Goal: Task Accomplishment & Management: Use online tool/utility

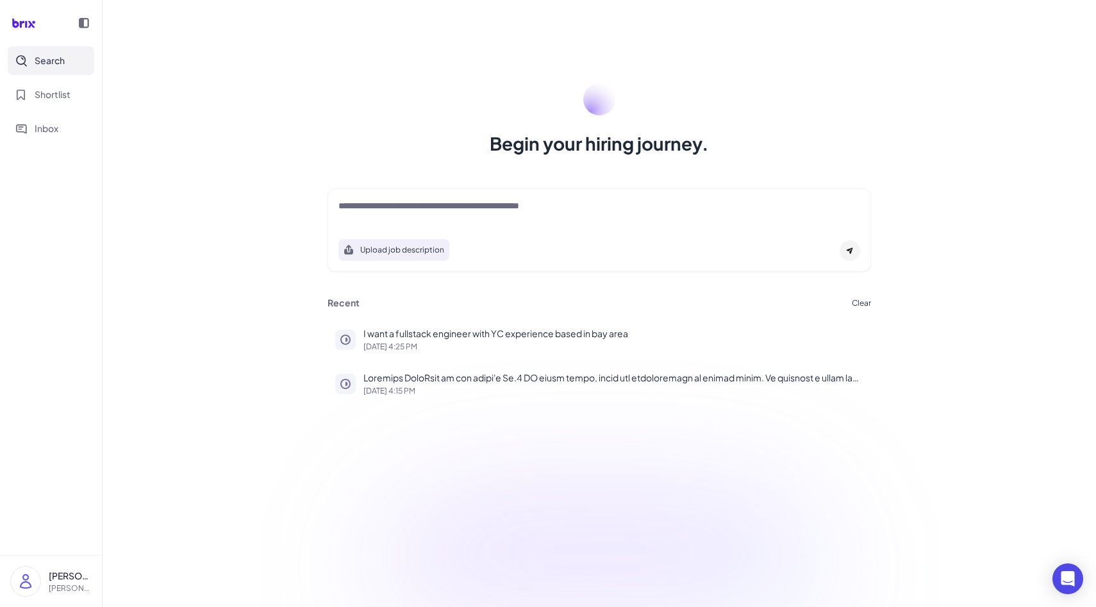
click at [493, 199] on div "Upload job description" at bounding box center [598, 229] width 543 height 83
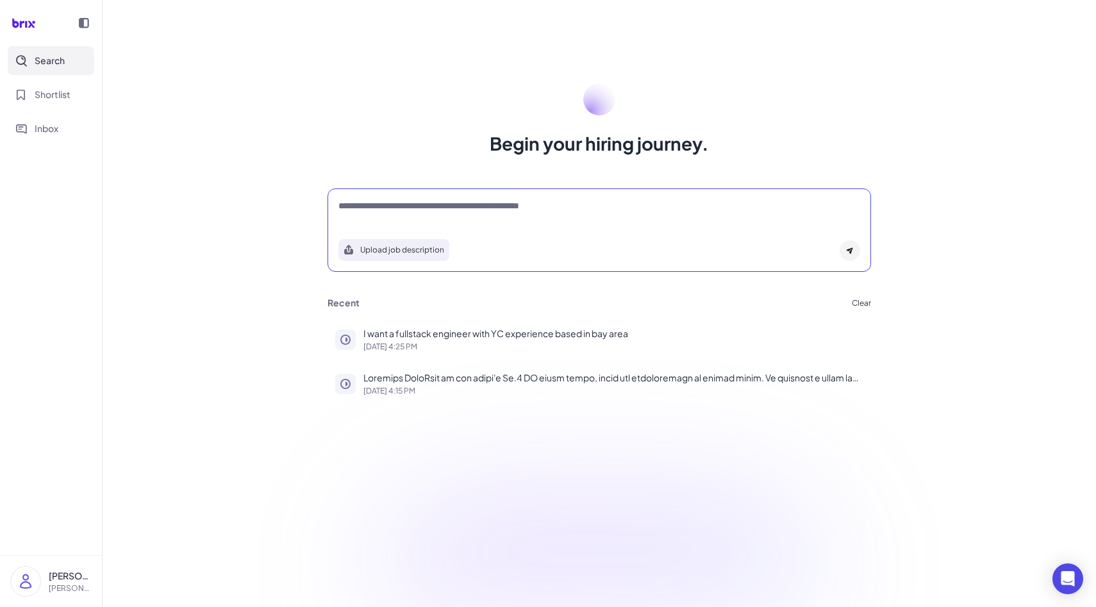
click at [504, 208] on textarea at bounding box center [599, 206] width 522 height 15
paste textarea "**********"
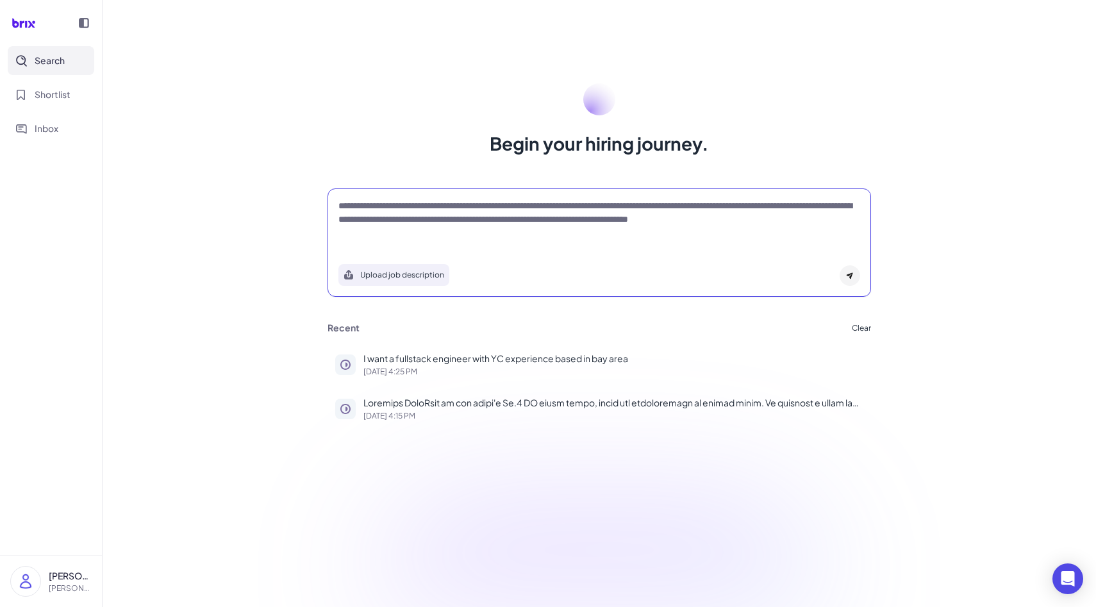
type textarea "**********"
click at [850, 274] on icon at bounding box center [850, 276] width 8 height 8
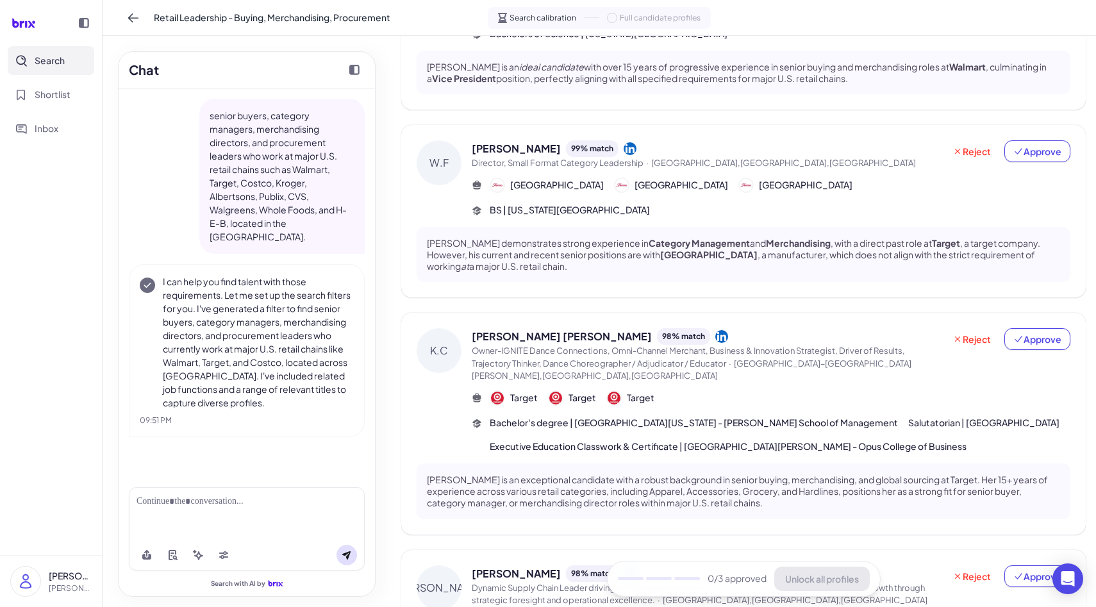
scroll to position [172, 0]
click at [1031, 332] on span "Approve" at bounding box center [1037, 338] width 48 height 13
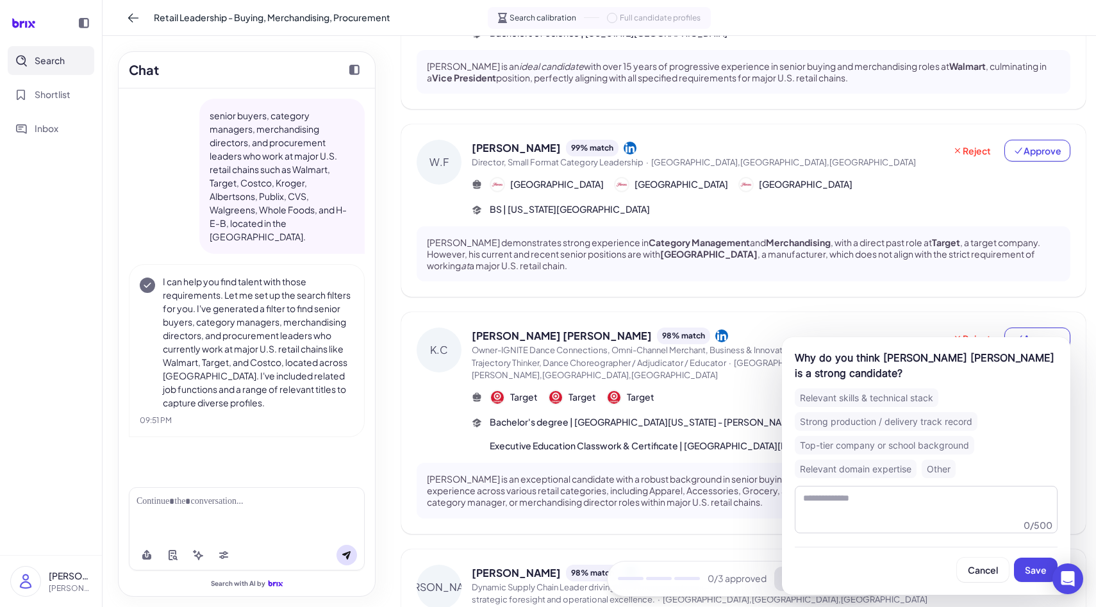
click at [896, 400] on div "Relevant skills & technical stack" at bounding box center [866, 397] width 144 height 19
click at [859, 429] on div "Strong production / delivery track record" at bounding box center [885, 421] width 183 height 19
click at [840, 445] on div "Top-tier company or school background" at bounding box center [883, 445] width 179 height 19
click at [864, 468] on div "Relevant domain expertise" at bounding box center [855, 468] width 122 height 19
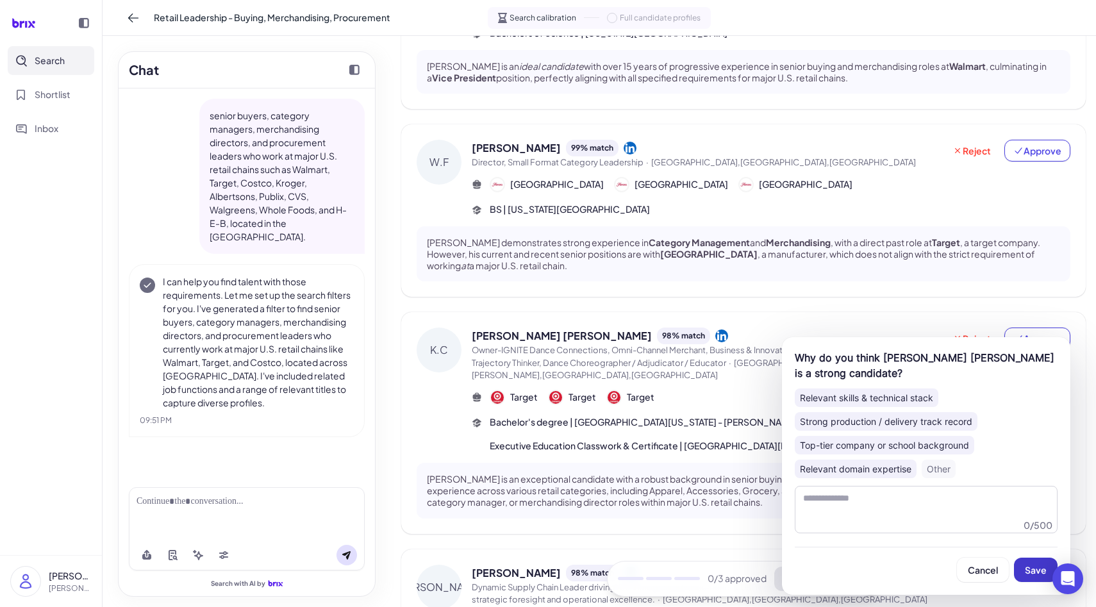
click at [1039, 576] on button "Save" at bounding box center [1036, 569] width 44 height 24
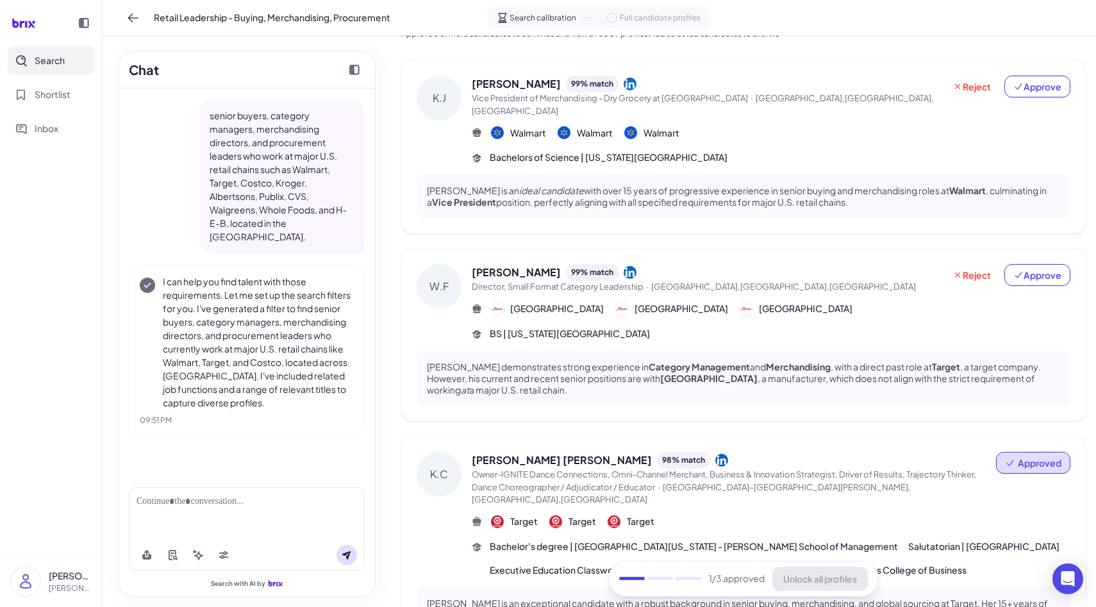
scroll to position [17, 0]
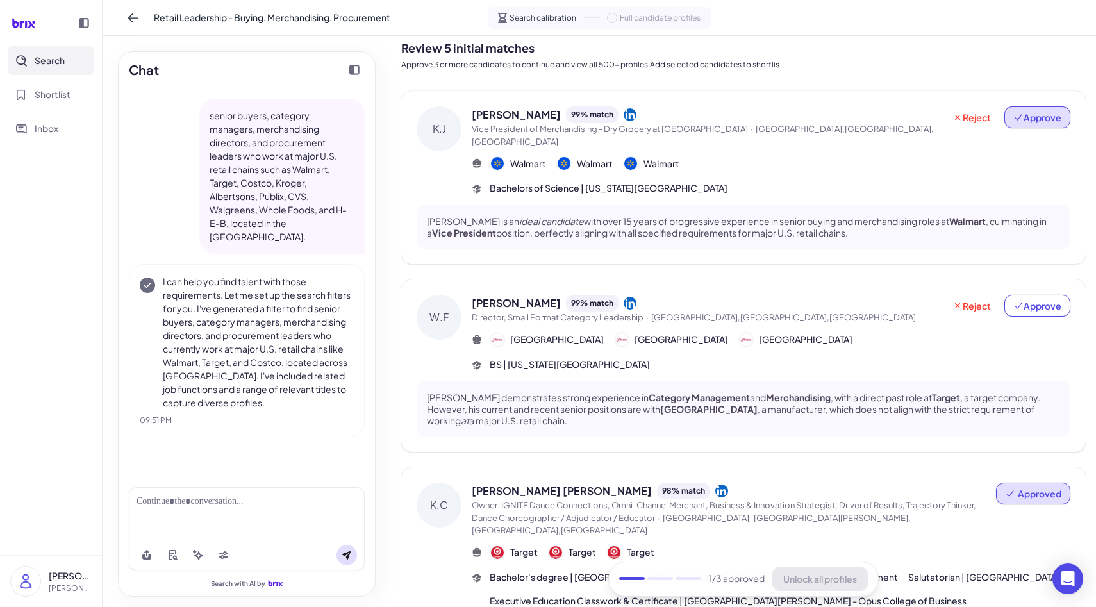
click at [1040, 126] on button "Approve" at bounding box center [1037, 117] width 66 height 22
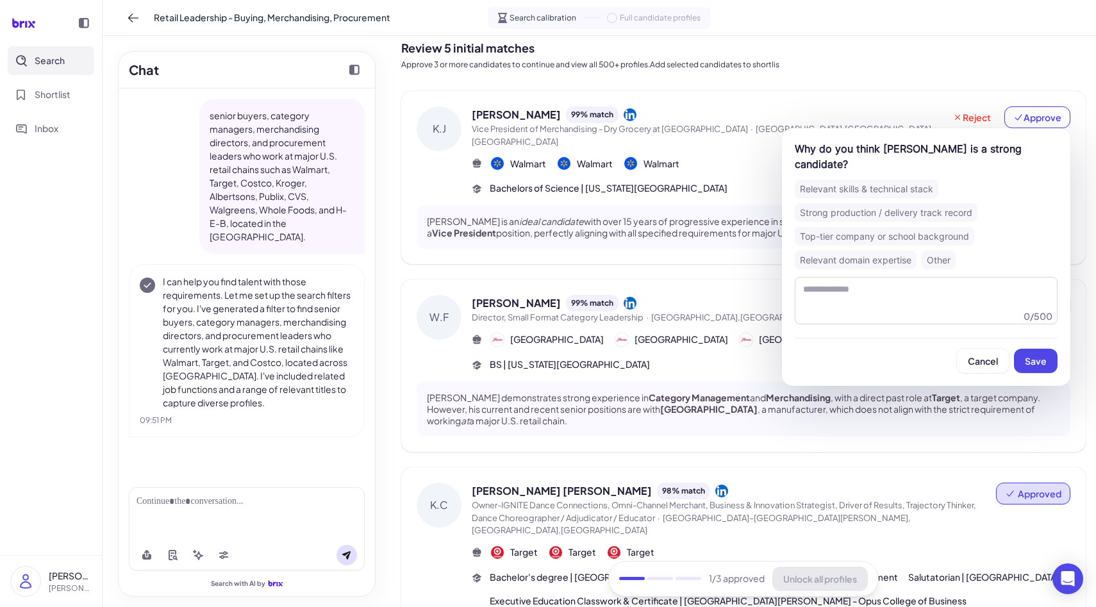
click at [829, 197] on div "Relevant skills & technical stack" at bounding box center [866, 188] width 144 height 19
click at [831, 209] on div "Strong production / delivery track record" at bounding box center [885, 212] width 183 height 19
click at [838, 233] on div "Top-tier company or school background" at bounding box center [883, 236] width 179 height 19
click at [841, 247] on div "Relevant skills & technical stack Strong production / delivery track record Top…" at bounding box center [925, 224] width 263 height 90
click at [850, 252] on div "Relevant domain expertise" at bounding box center [855, 260] width 122 height 19
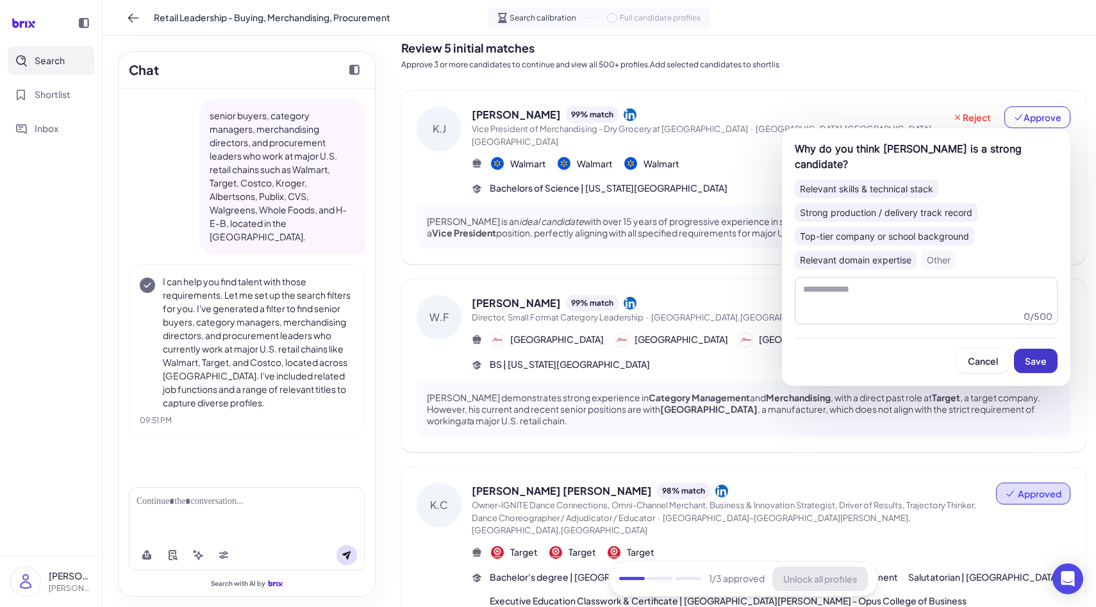
click at [1028, 358] on span "Save" at bounding box center [1035, 361] width 22 height 12
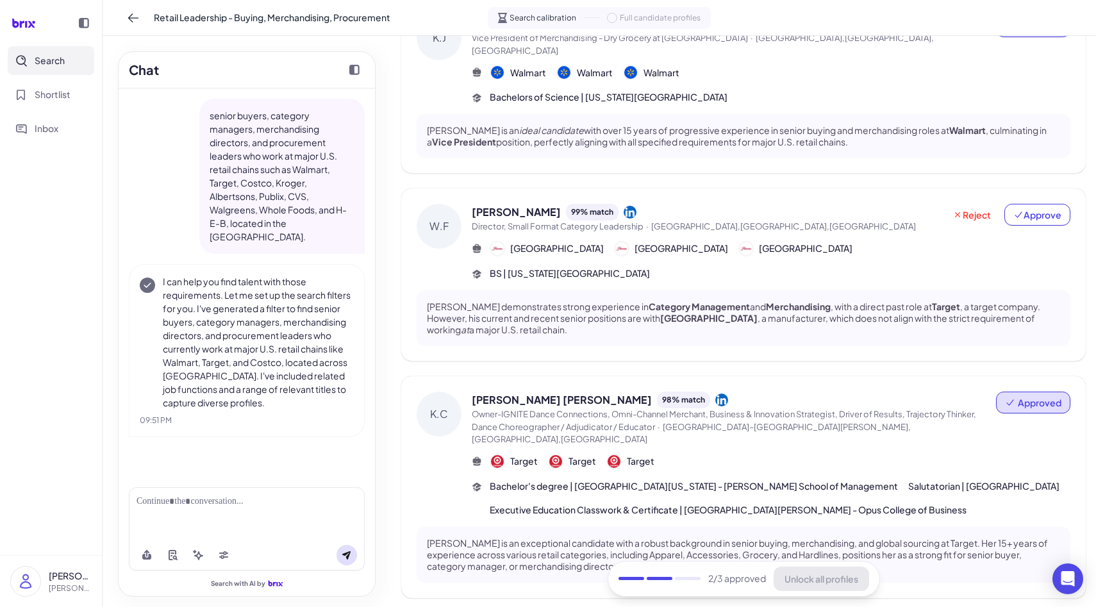
scroll to position [111, 0]
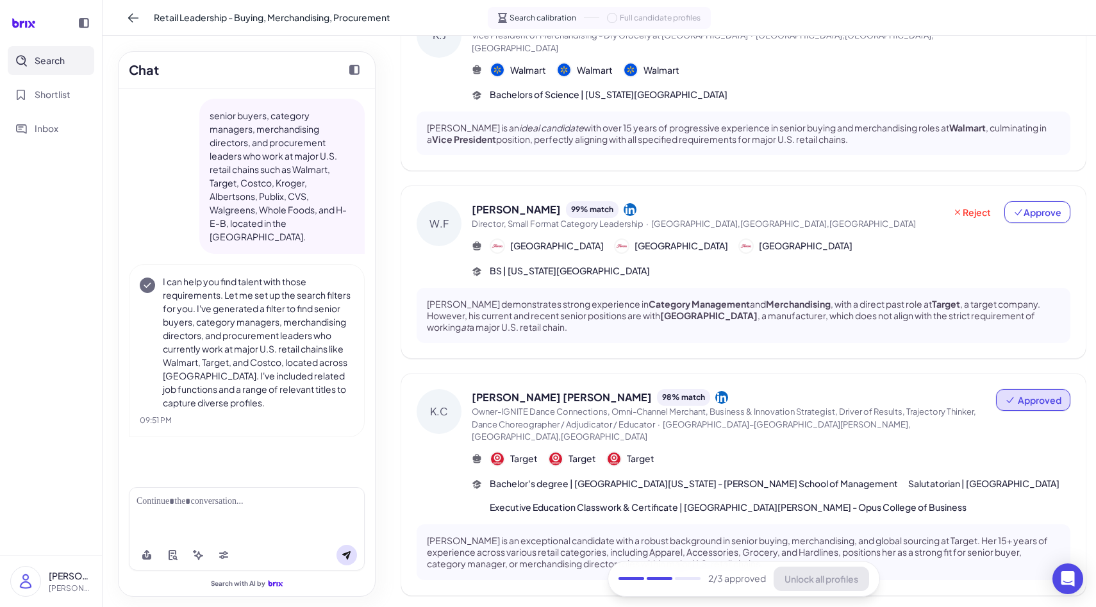
click at [1046, 215] on div "Reject Approve" at bounding box center [1007, 215] width 126 height 29
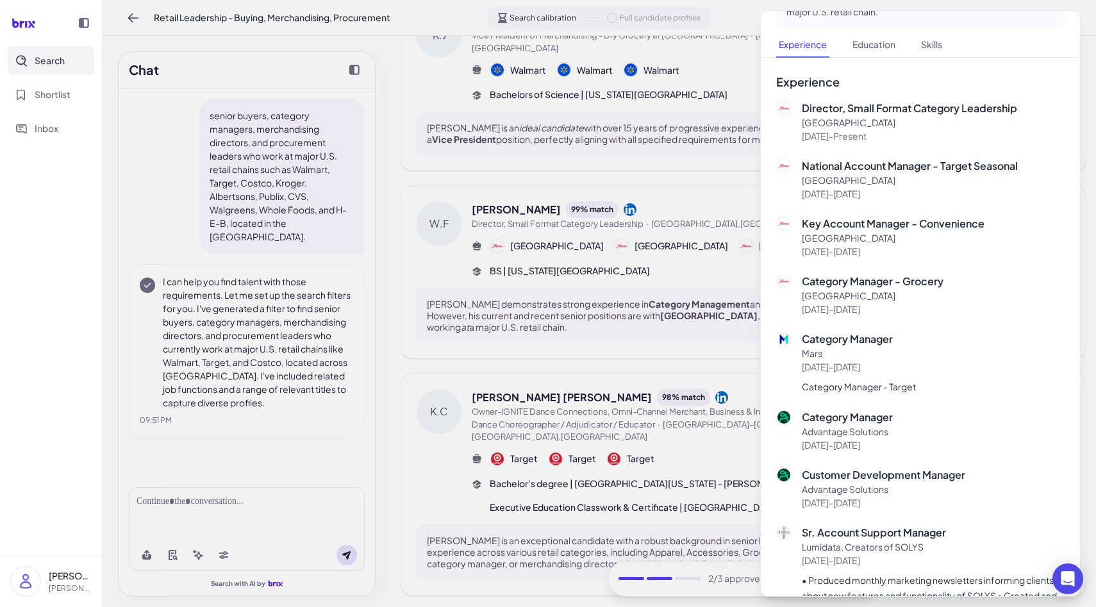
scroll to position [0, 0]
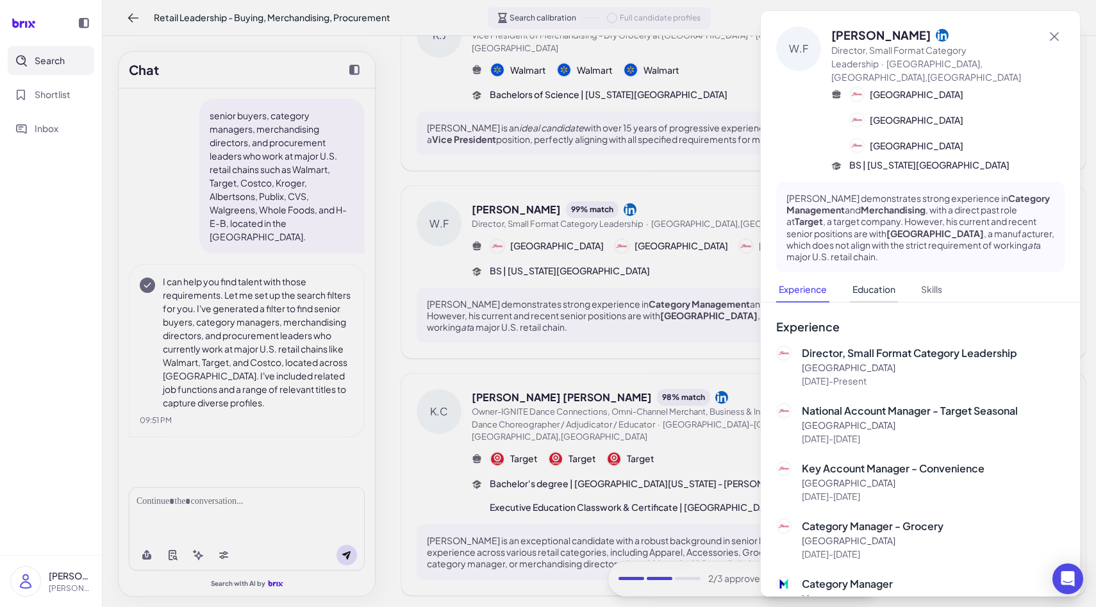
click at [864, 277] on button "Education" at bounding box center [874, 289] width 48 height 25
click at [1050, 33] on icon at bounding box center [1053, 36] width 15 height 15
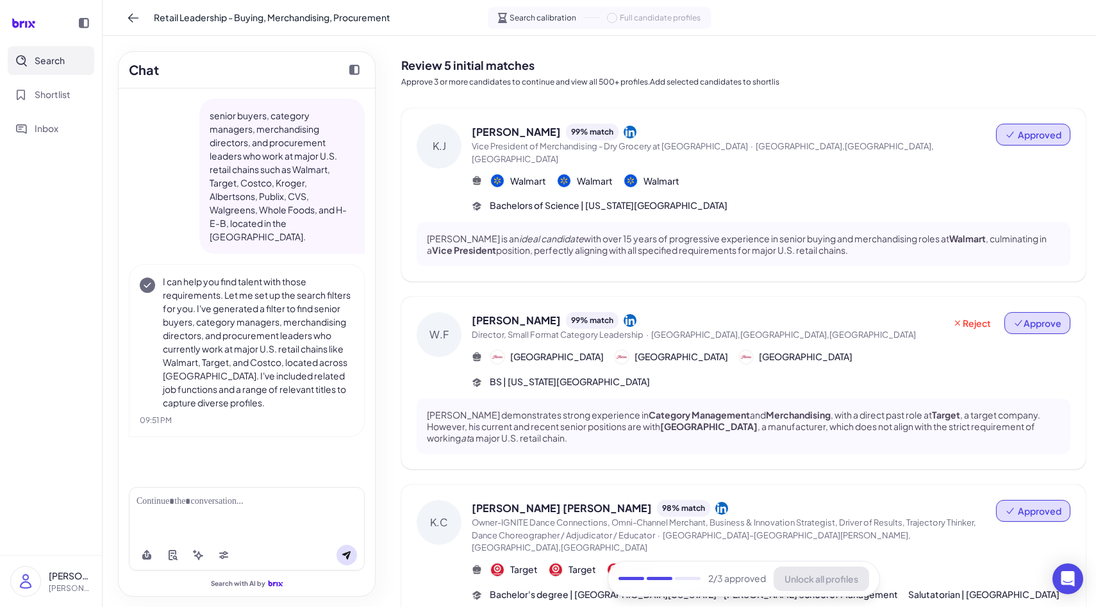
click at [1037, 316] on span "Approve" at bounding box center [1037, 322] width 48 height 13
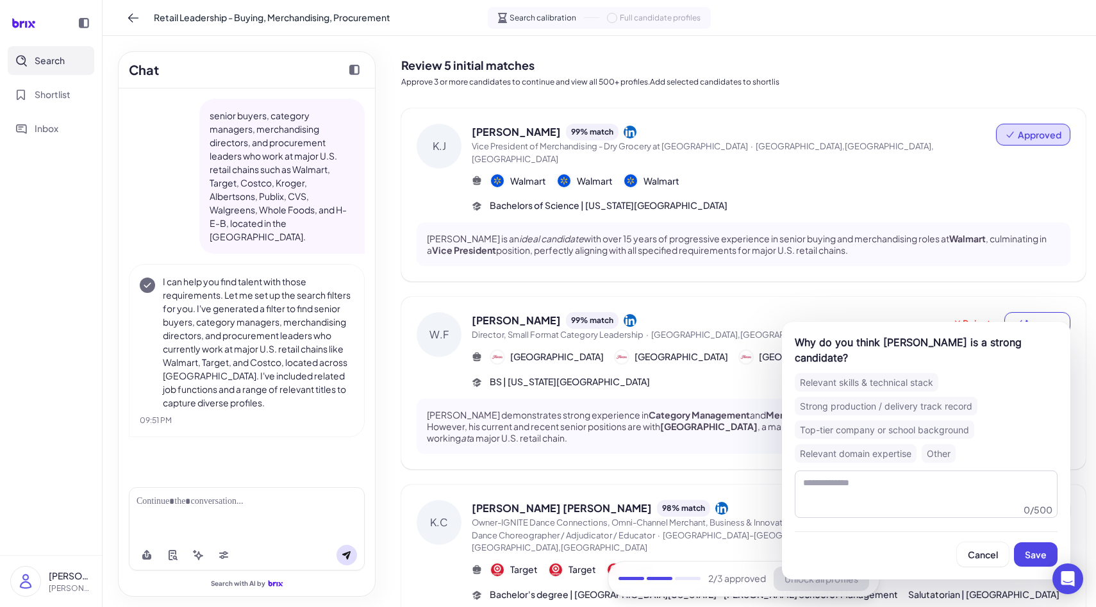
click at [882, 375] on div "Relevant skills & technical stack" at bounding box center [866, 382] width 144 height 19
click at [884, 392] on div "Relevant skills & technical stack Strong production / delivery track record Top…" at bounding box center [925, 418] width 263 height 90
click at [887, 393] on div "Relevant skills & technical stack Strong production / delivery track record Top…" at bounding box center [925, 418] width 263 height 90
click at [893, 398] on div "Strong production / delivery track record" at bounding box center [885, 406] width 183 height 19
click at [912, 423] on div "Top-tier company or school background" at bounding box center [883, 429] width 179 height 19
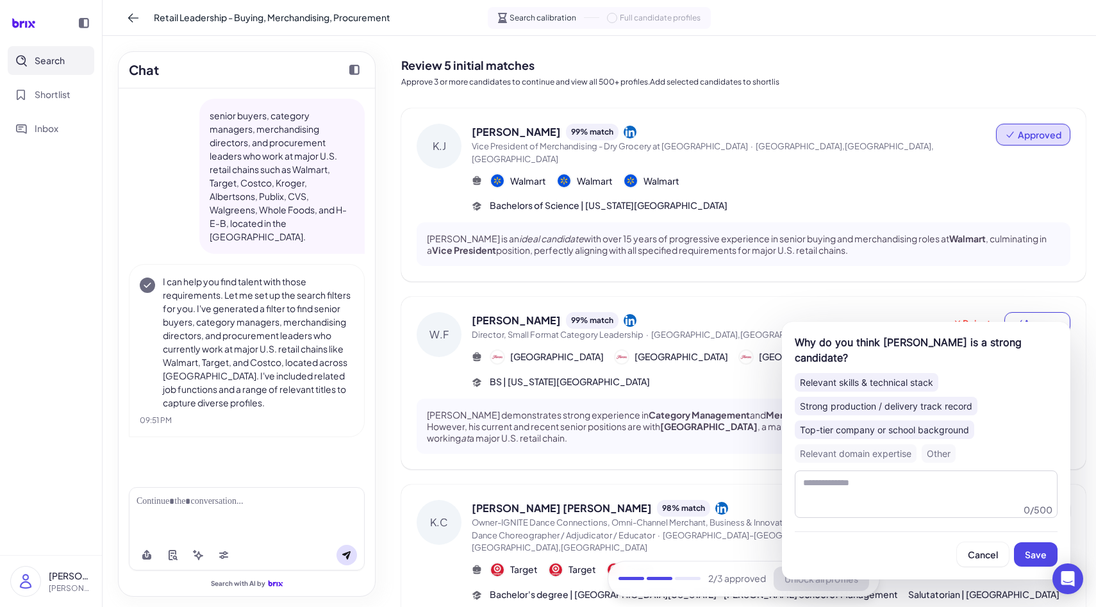
click at [875, 452] on div "Relevant domain expertise" at bounding box center [855, 453] width 122 height 19
click at [1040, 555] on span "Save" at bounding box center [1035, 554] width 22 height 12
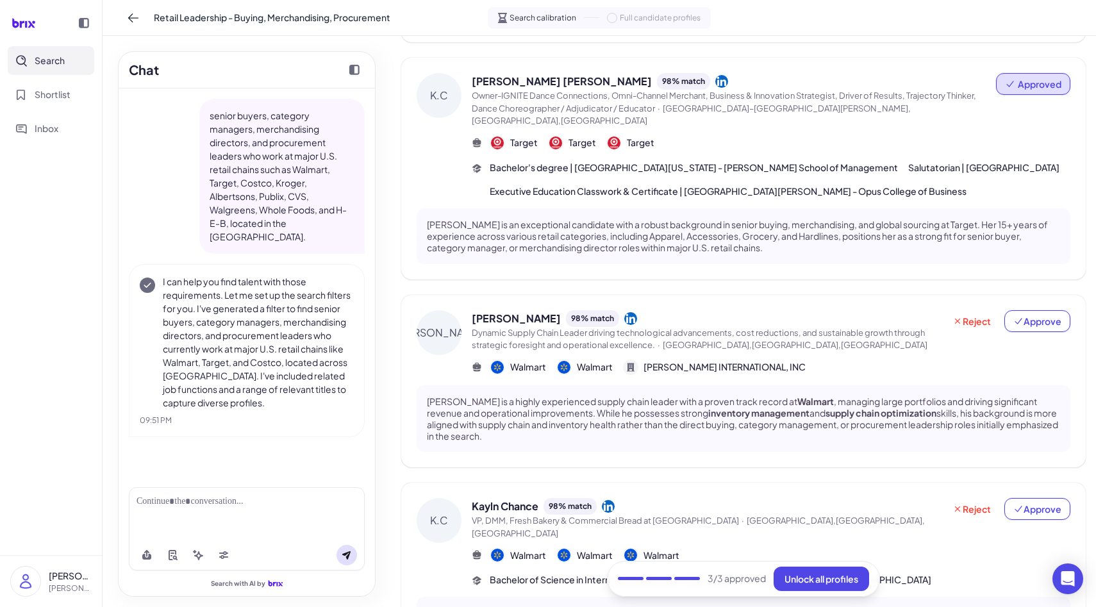
scroll to position [468, 0]
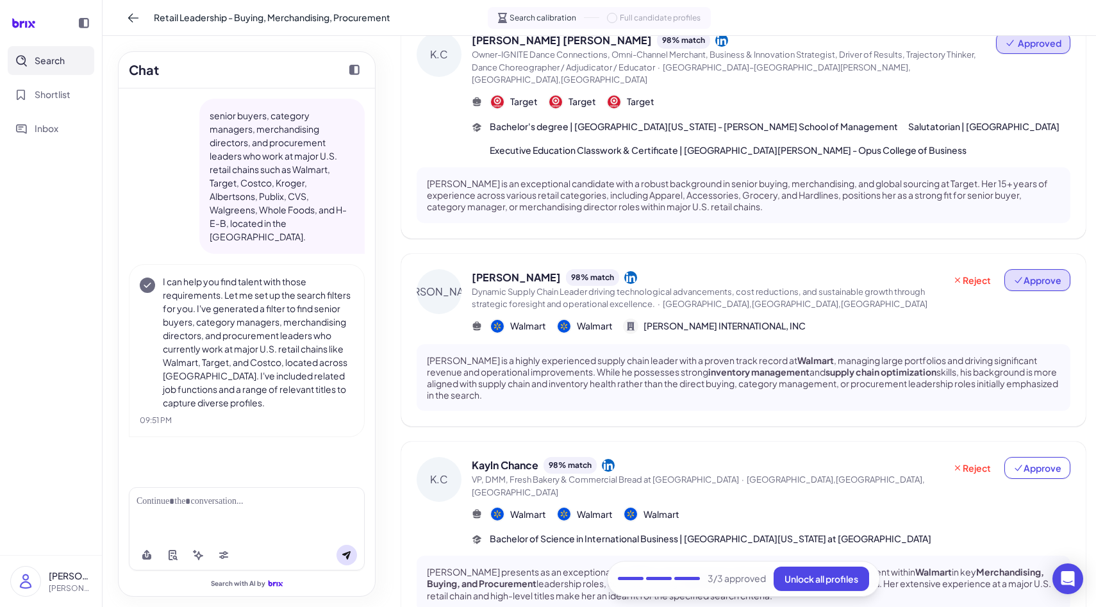
click at [1042, 274] on span "Approve" at bounding box center [1037, 280] width 48 height 13
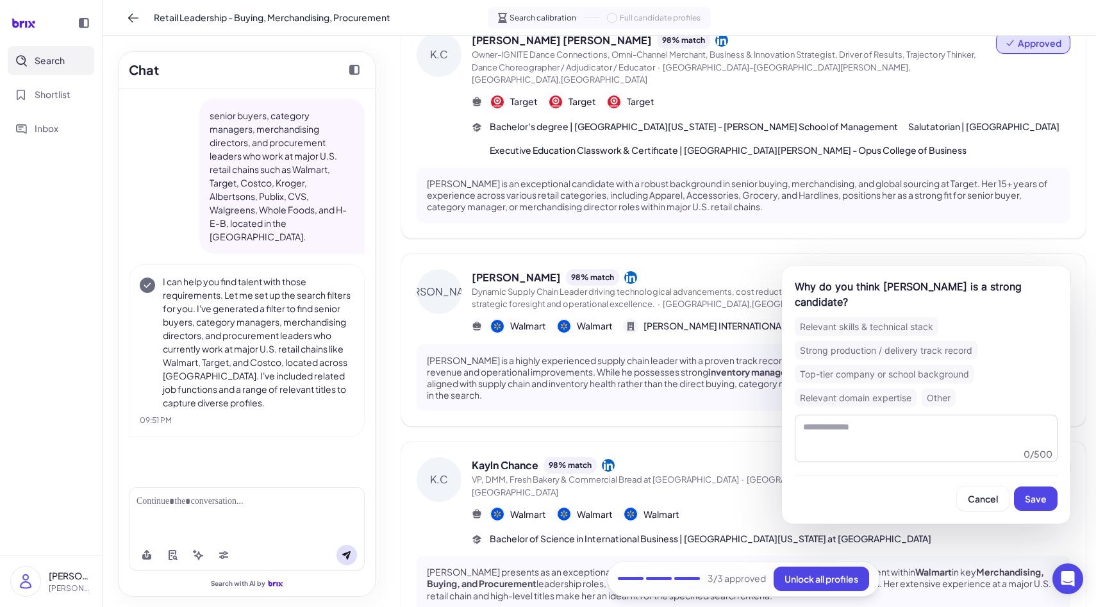
click at [917, 334] on div "Relevant skills & technical stack" at bounding box center [866, 326] width 144 height 19
click at [926, 350] on div "Strong production / delivery track record" at bounding box center [885, 350] width 183 height 19
click at [1042, 493] on span "Save" at bounding box center [1035, 499] width 22 height 12
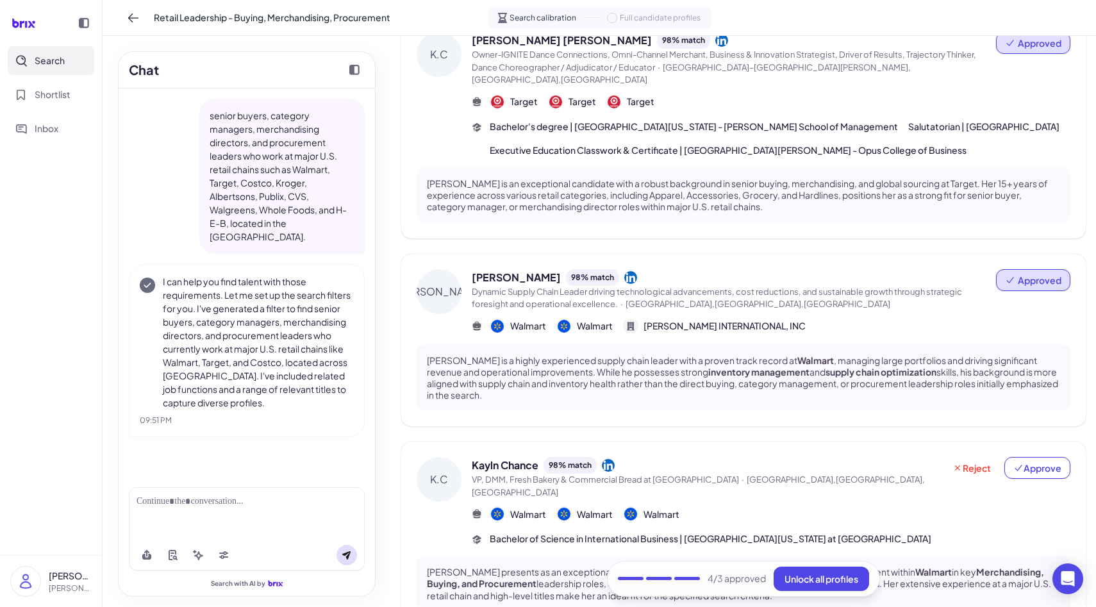
scroll to position [511, 0]
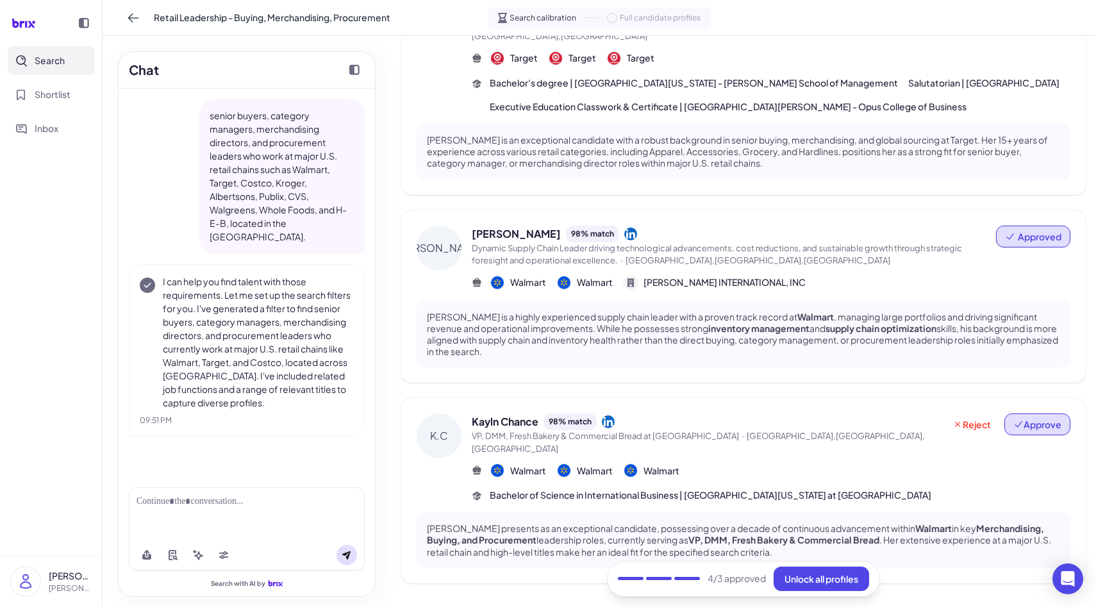
click at [1038, 418] on span "Approve" at bounding box center [1037, 424] width 48 height 13
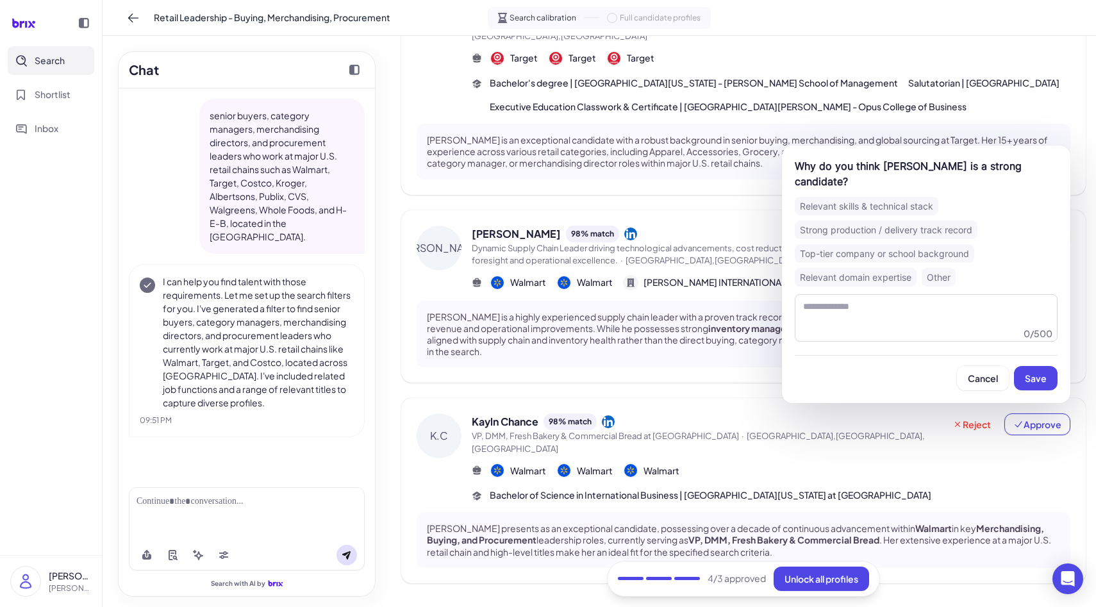
click at [882, 197] on div "Relevant skills & technical stack" at bounding box center [866, 206] width 144 height 19
click at [882, 220] on div "Strong production / delivery track record" at bounding box center [885, 229] width 183 height 19
click at [882, 244] on div "Top-tier company or school background" at bounding box center [883, 253] width 179 height 19
click at [1058, 372] on div "Why do you think [PERSON_NAME] is a strong candidate? Relevant skills & technic…" at bounding box center [926, 274] width 288 height 258
click at [1046, 369] on button "Save" at bounding box center [1036, 378] width 44 height 24
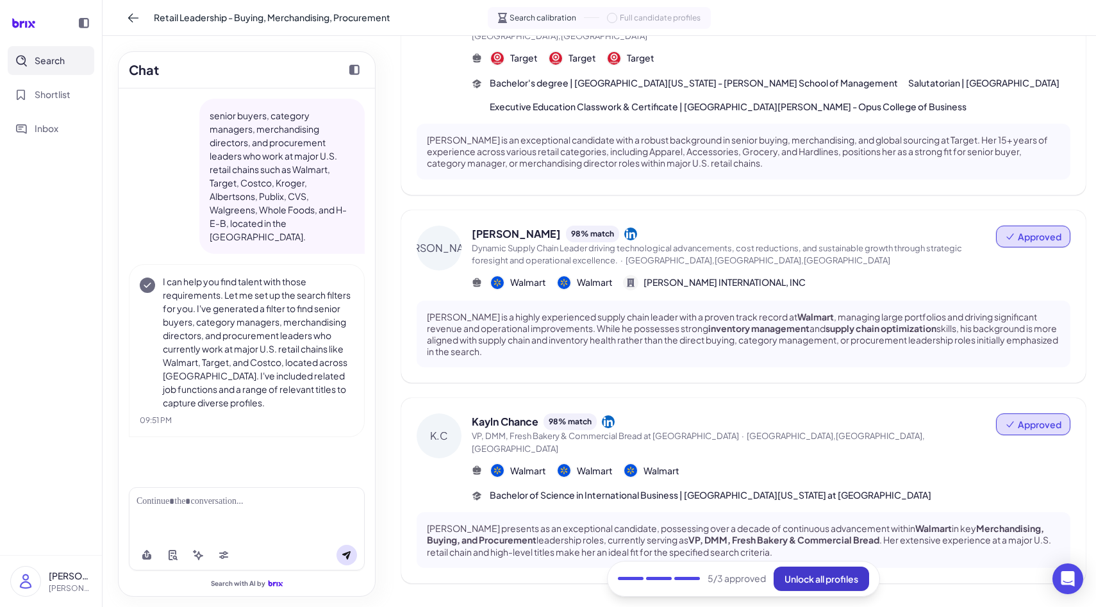
click at [787, 580] on span "Unlock all profiles" at bounding box center [821, 579] width 74 height 12
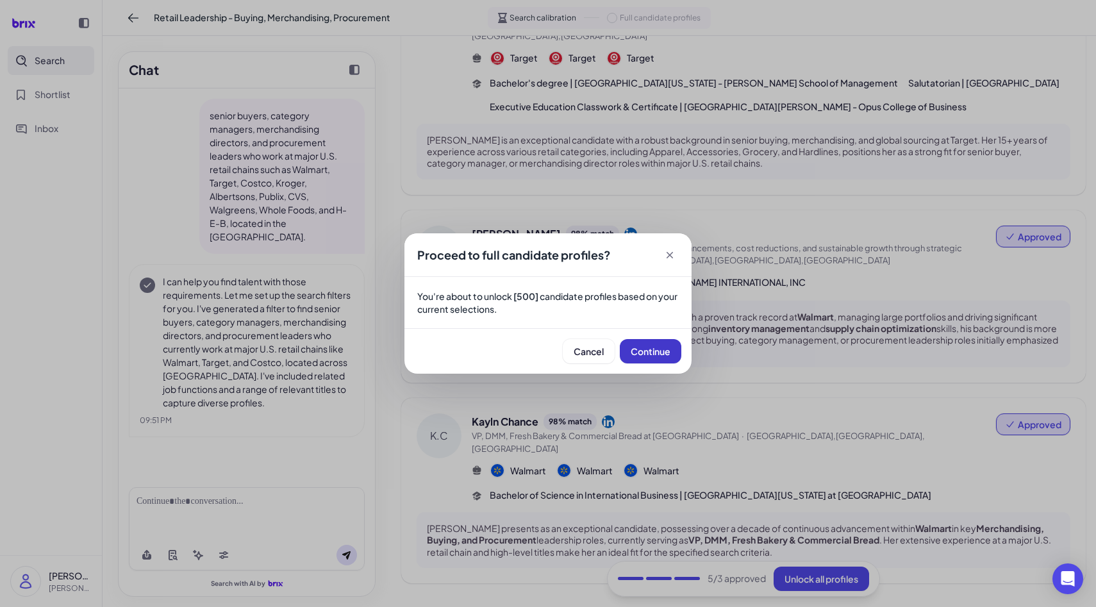
click at [648, 346] on span "Continue" at bounding box center [650, 351] width 40 height 12
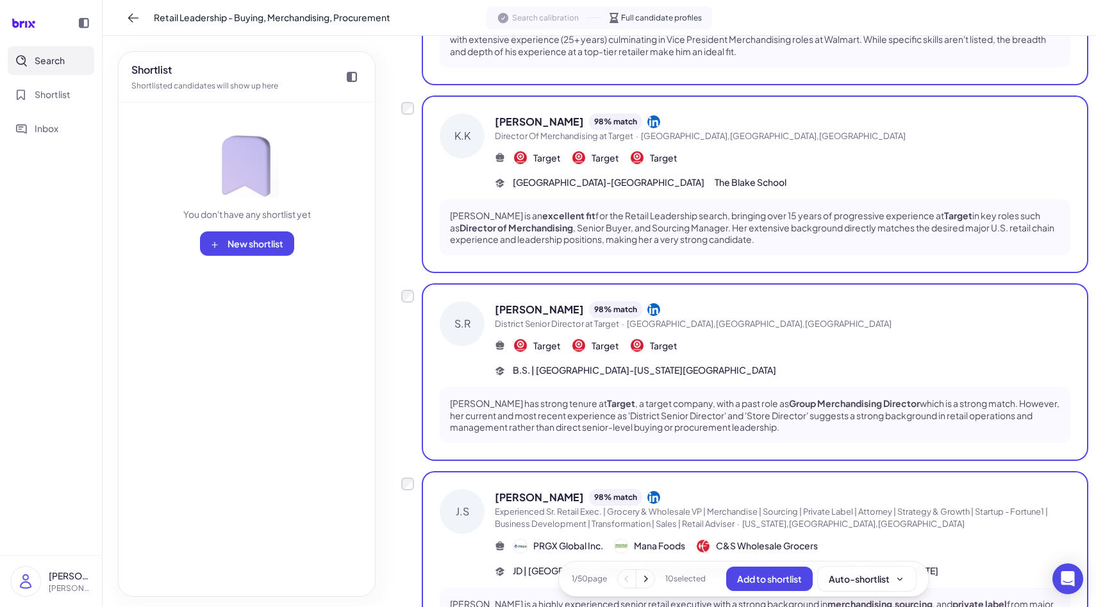
scroll to position [1526, 0]
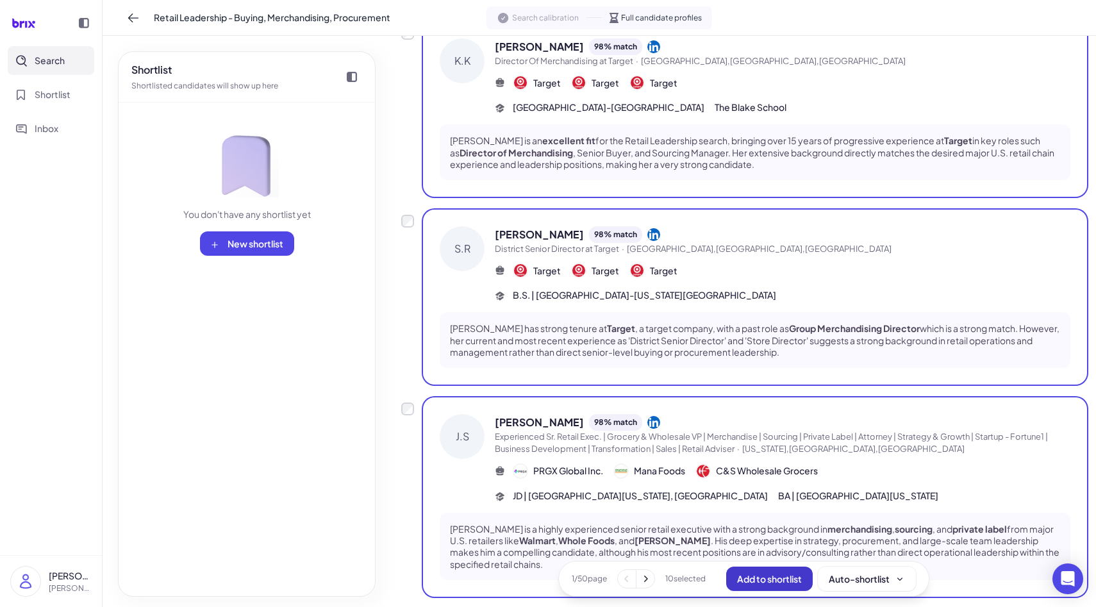
click at [747, 582] on span "Add to shortlist" at bounding box center [769, 579] width 65 height 12
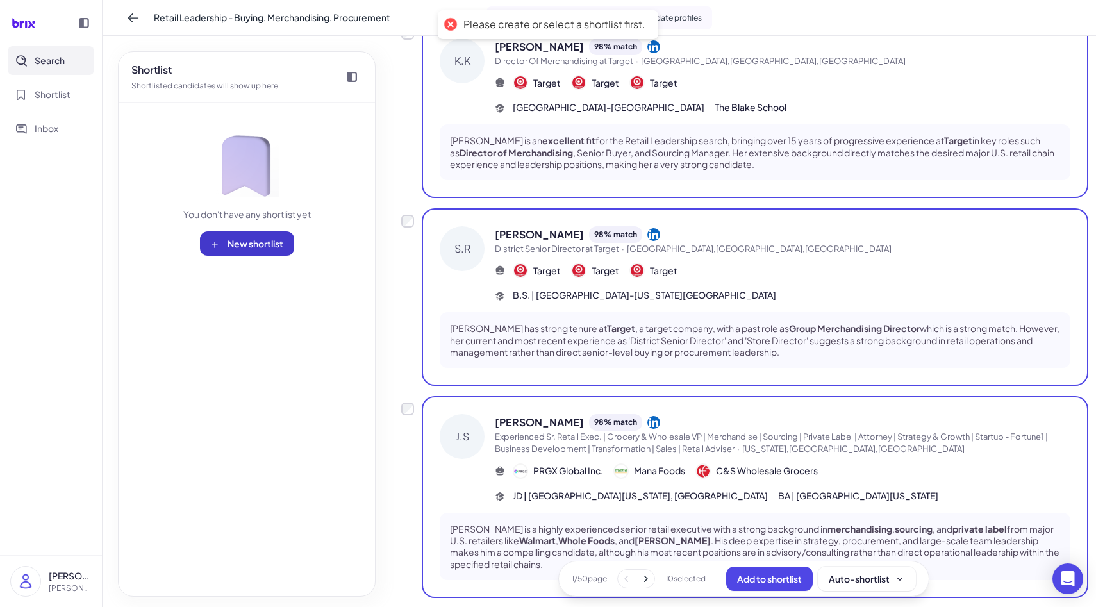
click at [268, 252] on button "New shortlist" at bounding box center [247, 243] width 94 height 24
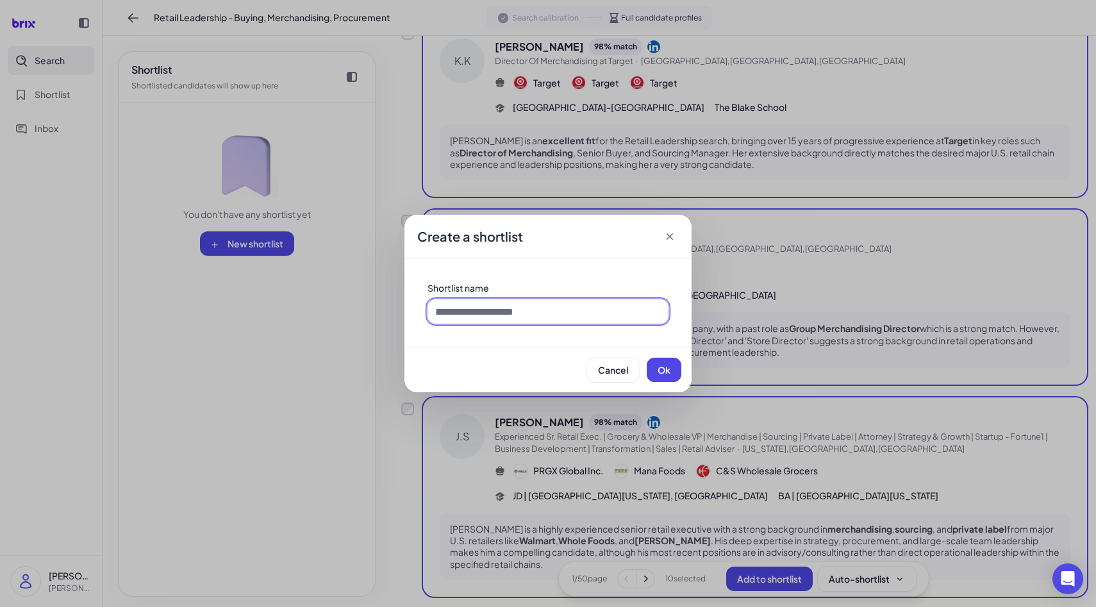
click at [517, 308] on input at bounding box center [547, 311] width 241 height 24
type input "*"
type input "**********"
click at [668, 377] on button "Ok" at bounding box center [663, 369] width 35 height 24
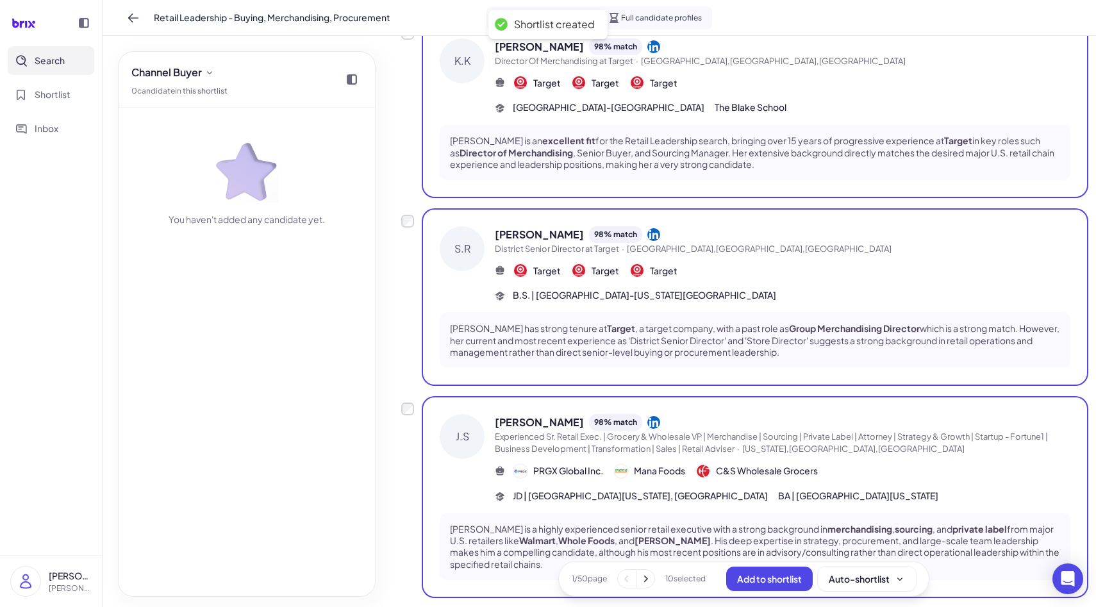
click at [272, 197] on img at bounding box center [247, 170] width 64 height 64
click at [796, 593] on div "1 / 50 page 10 selected Add to shortlist Auto-shortlist" at bounding box center [743, 579] width 371 height 36
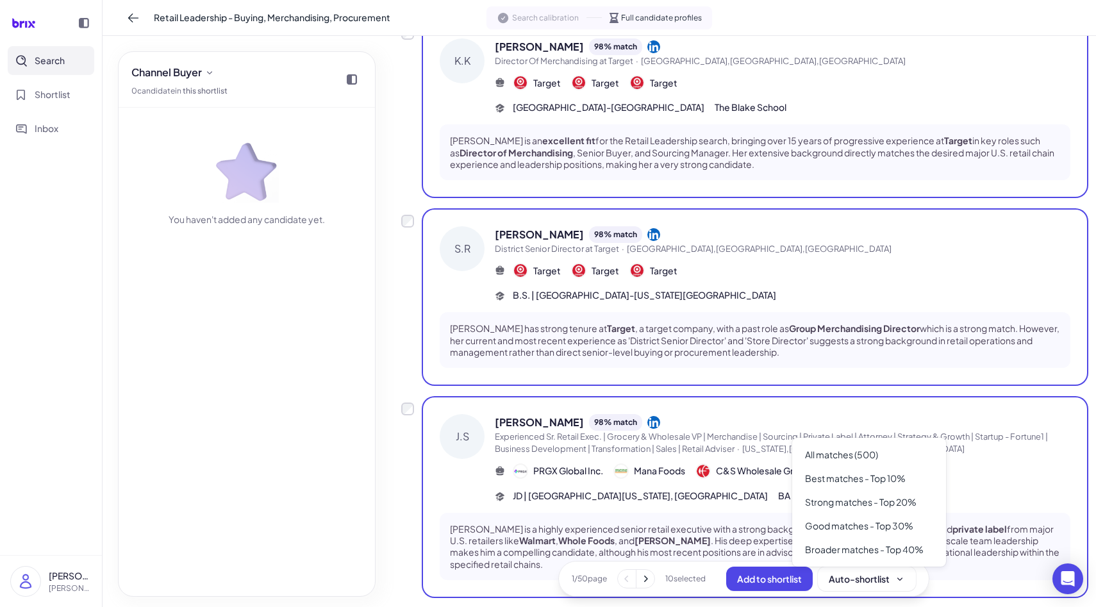
click at [942, 565] on div "All matches (500) Best matches - Top 10% Strong matches - Top 20% Good matches …" at bounding box center [869, 502] width 154 height 129
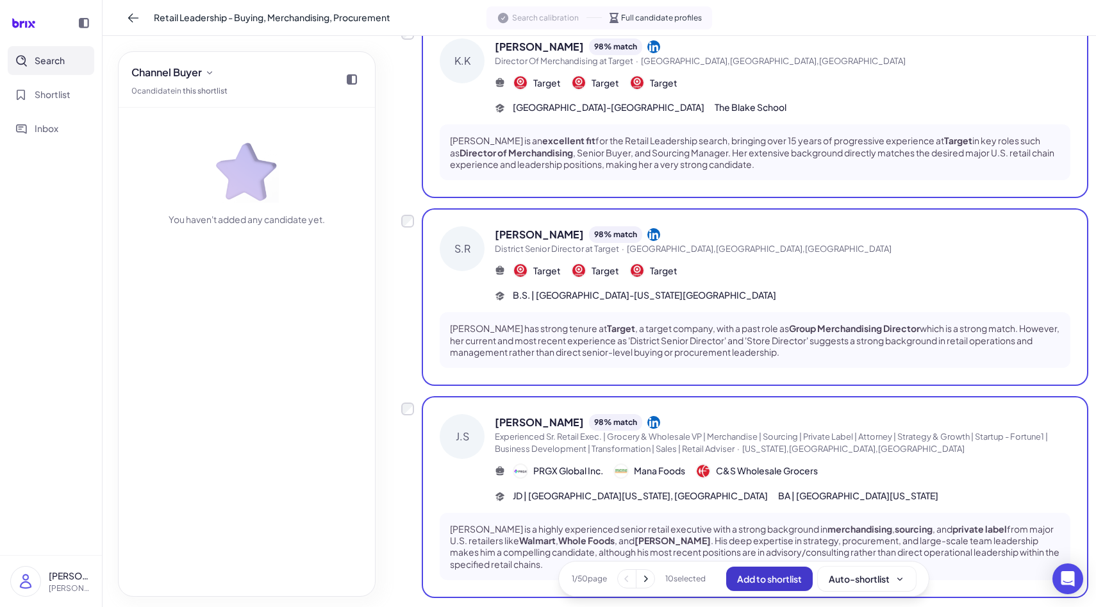
click at [799, 582] on span "Add to shortlist" at bounding box center [769, 579] width 65 height 12
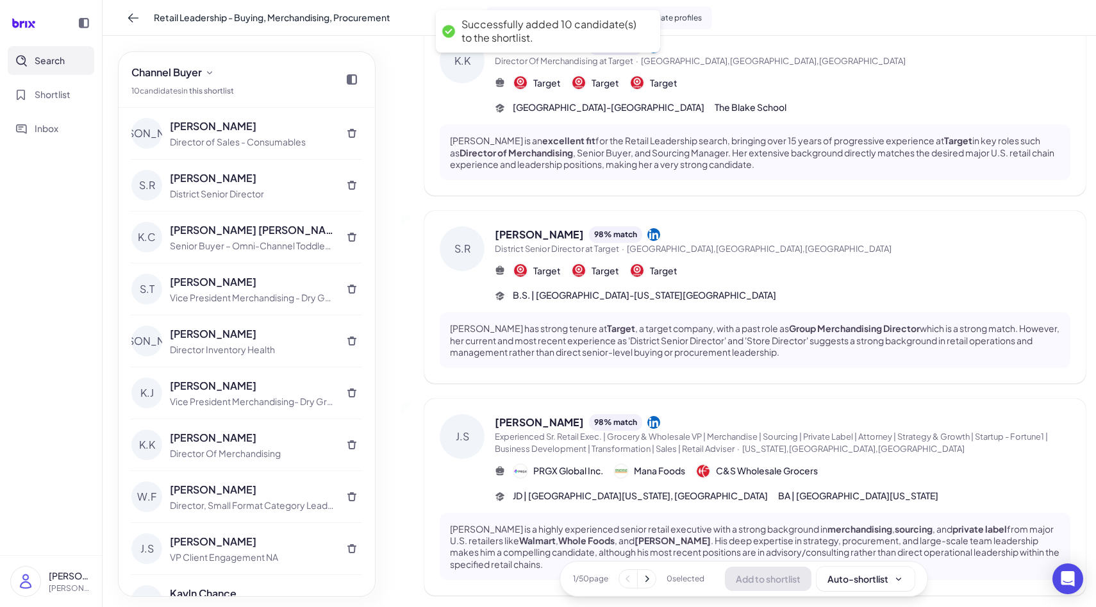
click at [642, 577] on icon at bounding box center [646, 578] width 13 height 13
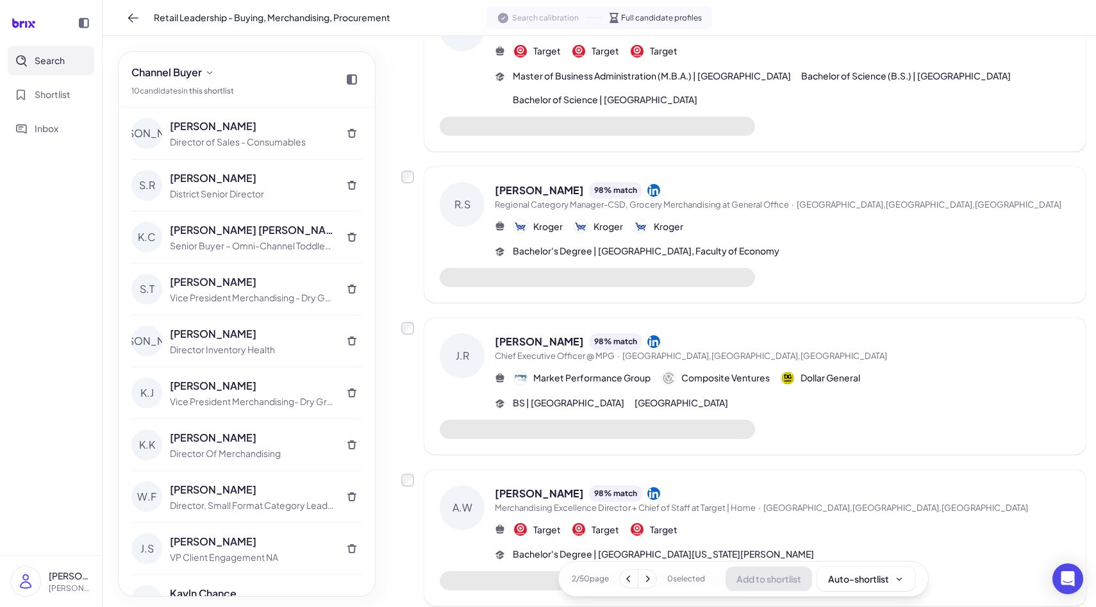
scroll to position [0, 0]
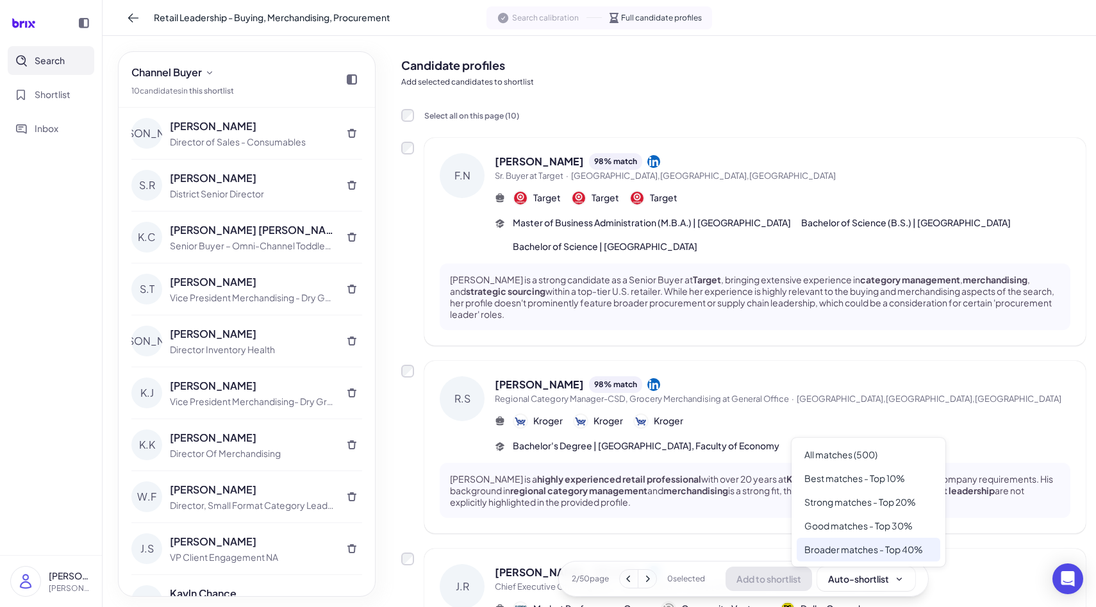
click at [933, 559] on div "Broader matches - Top 40%" at bounding box center [868, 550] width 144 height 24
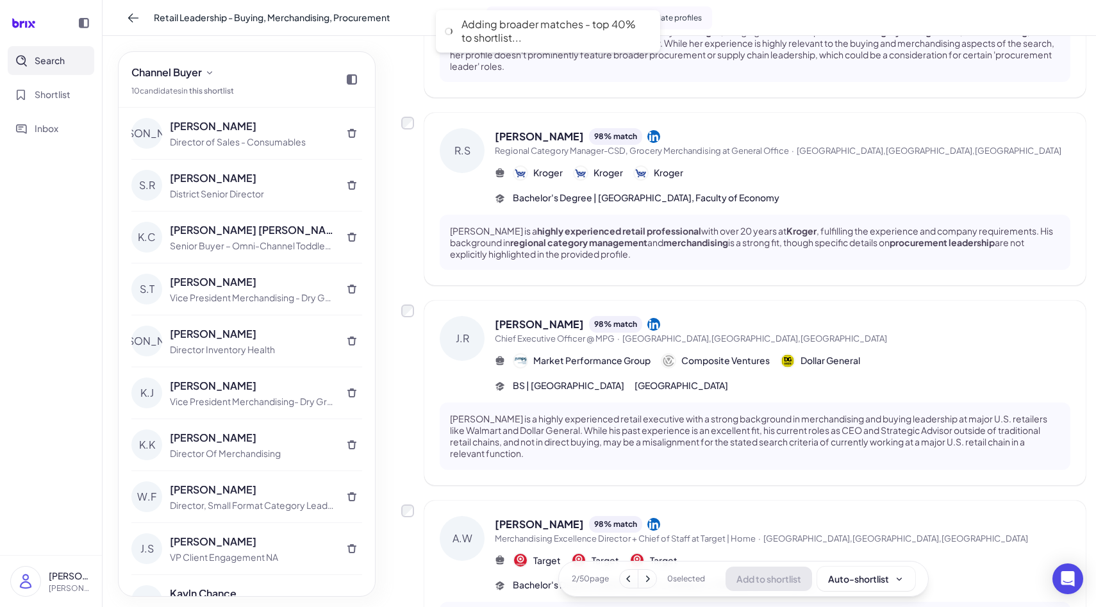
scroll to position [249, 0]
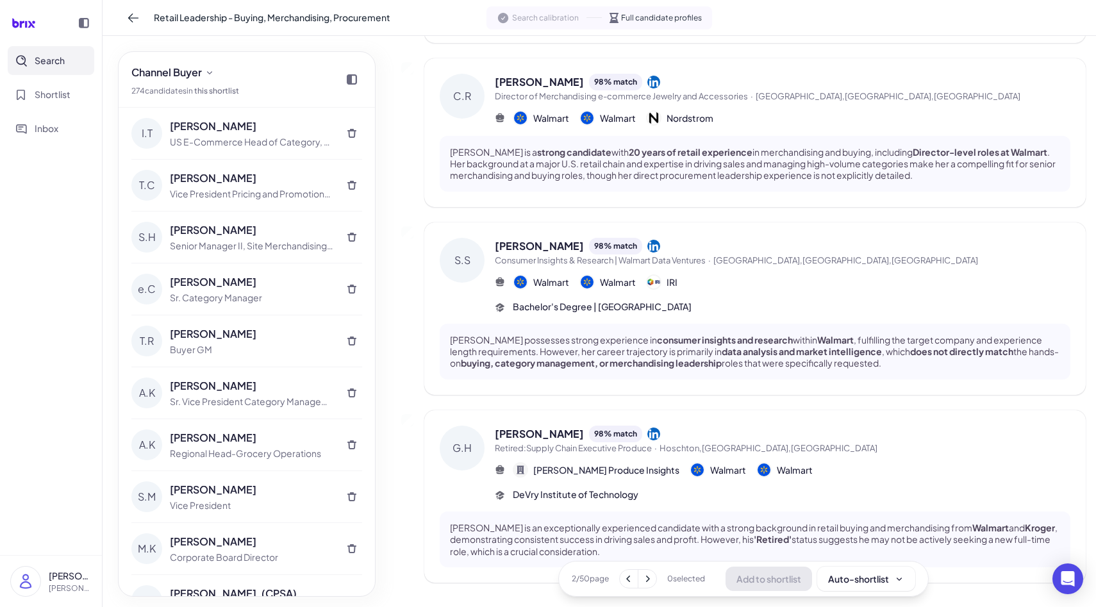
click at [652, 584] on icon at bounding box center [647, 578] width 13 height 13
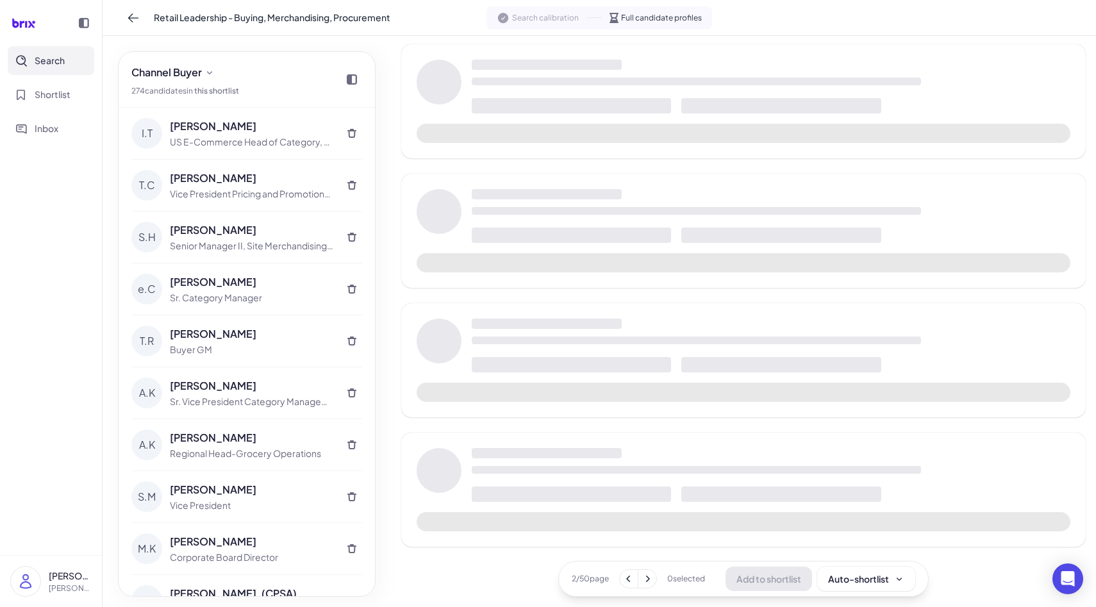
scroll to position [1129, 0]
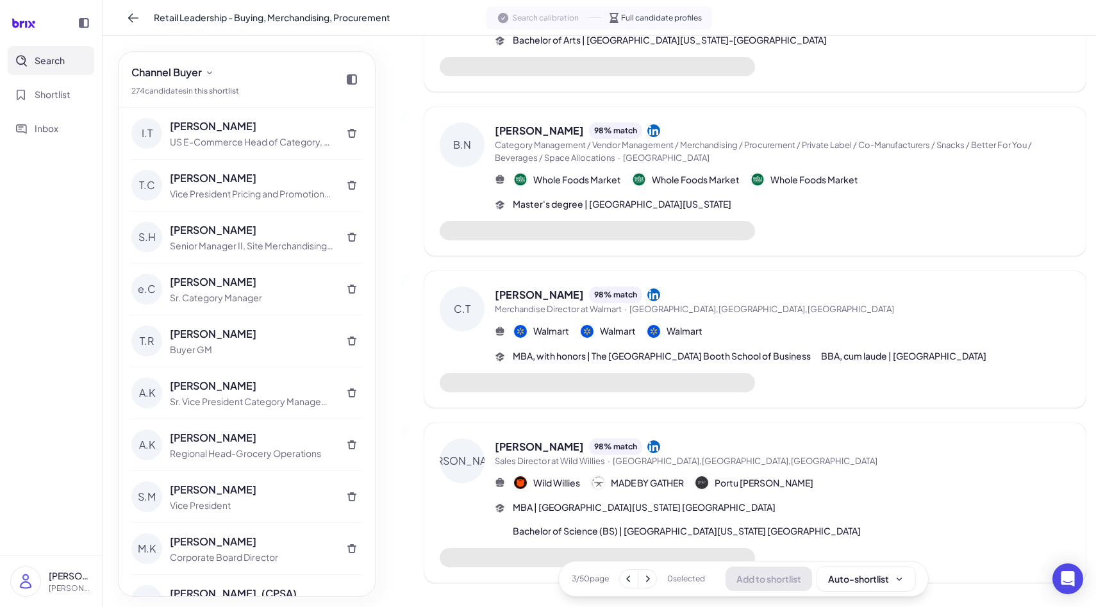
click at [599, 582] on span "3 / 50 page" at bounding box center [589, 579] width 37 height 12
click at [649, 584] on icon at bounding box center [647, 578] width 13 height 13
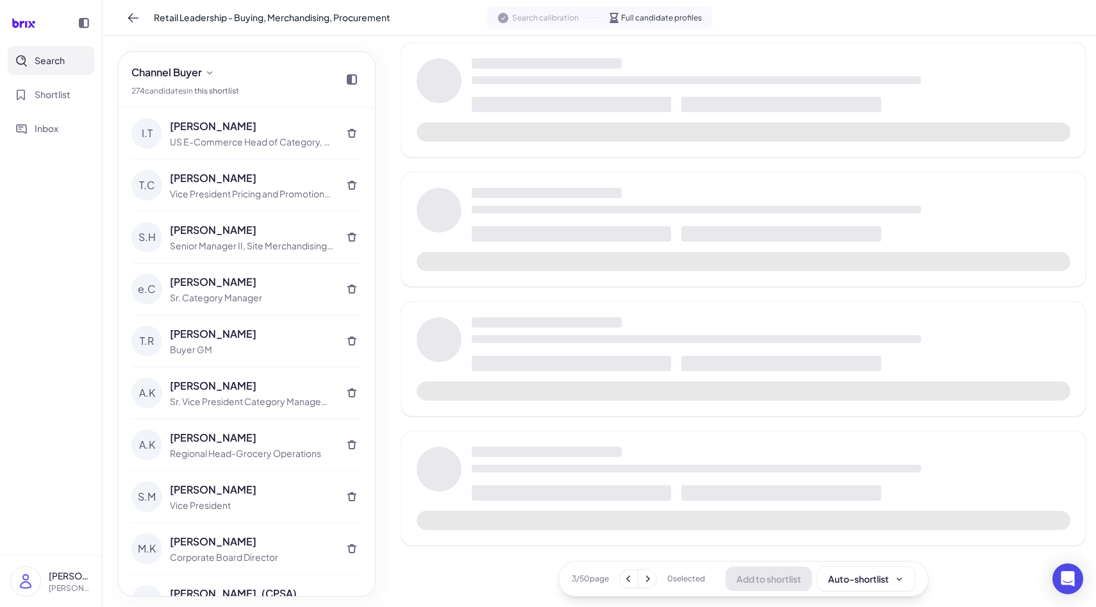
scroll to position [870, 0]
click at [649, 584] on icon at bounding box center [647, 578] width 13 height 13
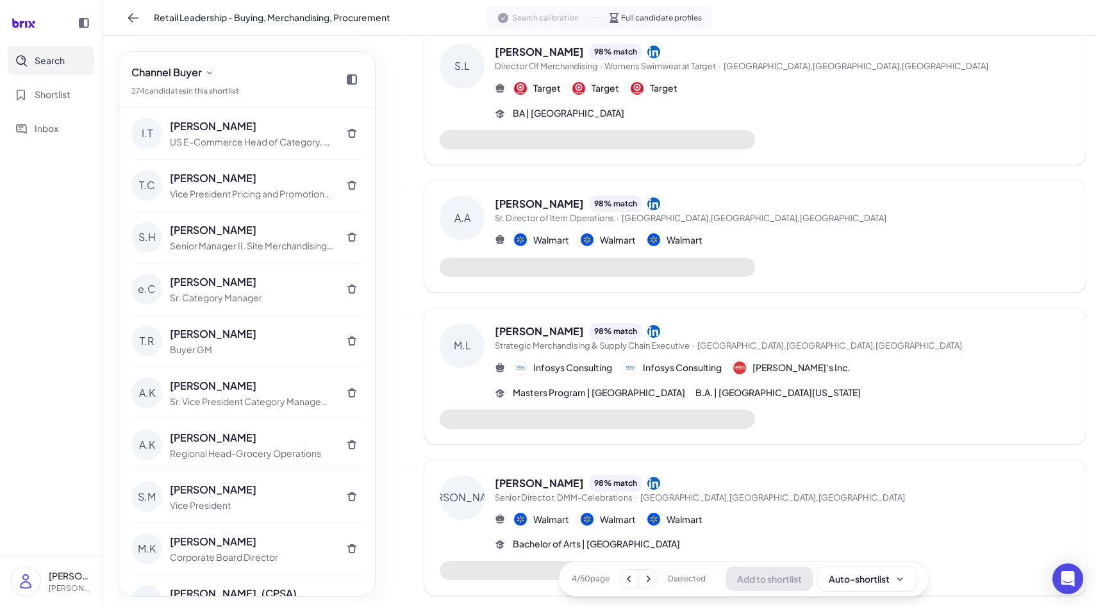
click at [649, 584] on icon at bounding box center [647, 578] width 13 height 13
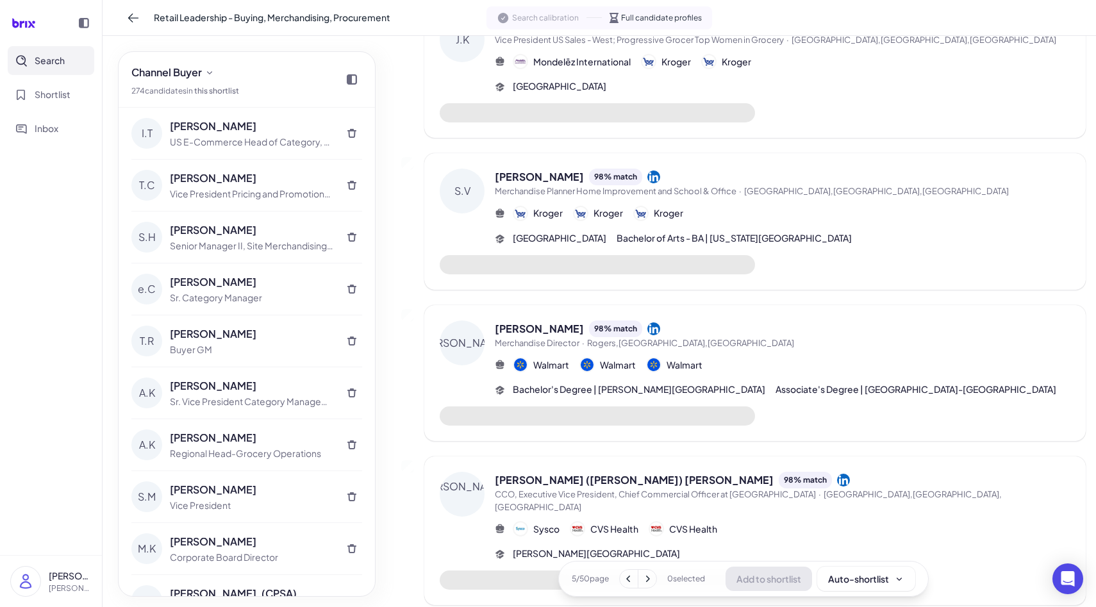
click at [649, 584] on icon at bounding box center [647, 578] width 13 height 13
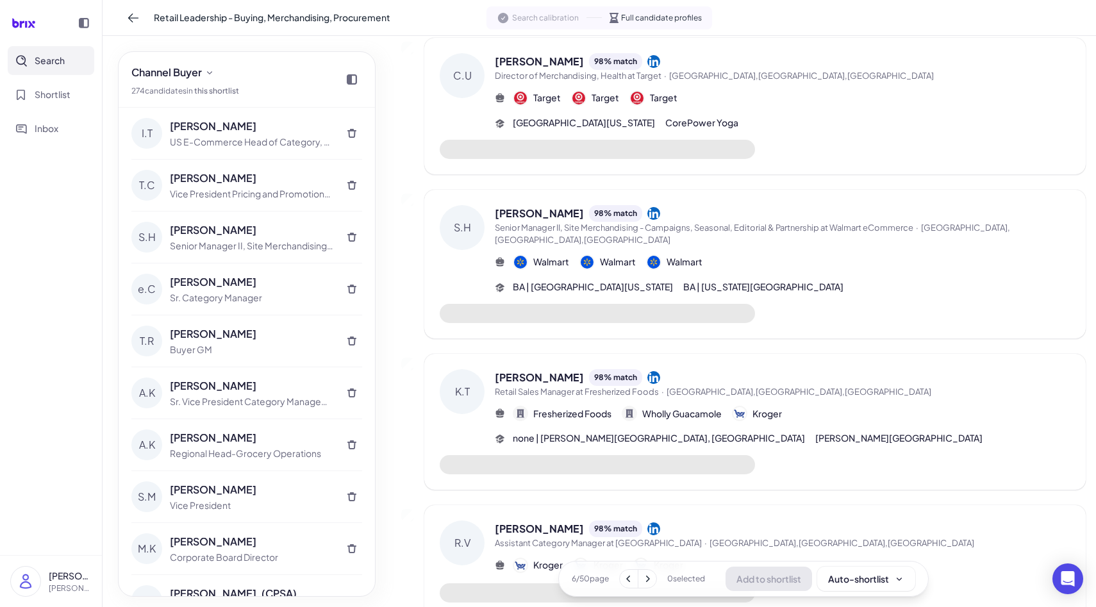
scroll to position [1056, 0]
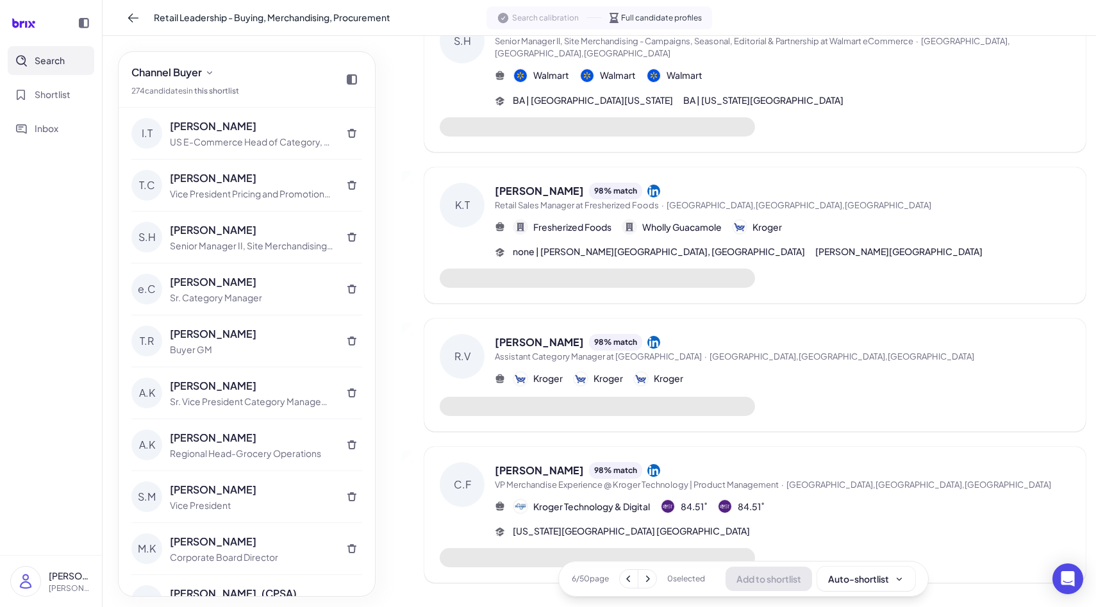
click at [612, 15] on icon at bounding box center [613, 18] width 9 height 10
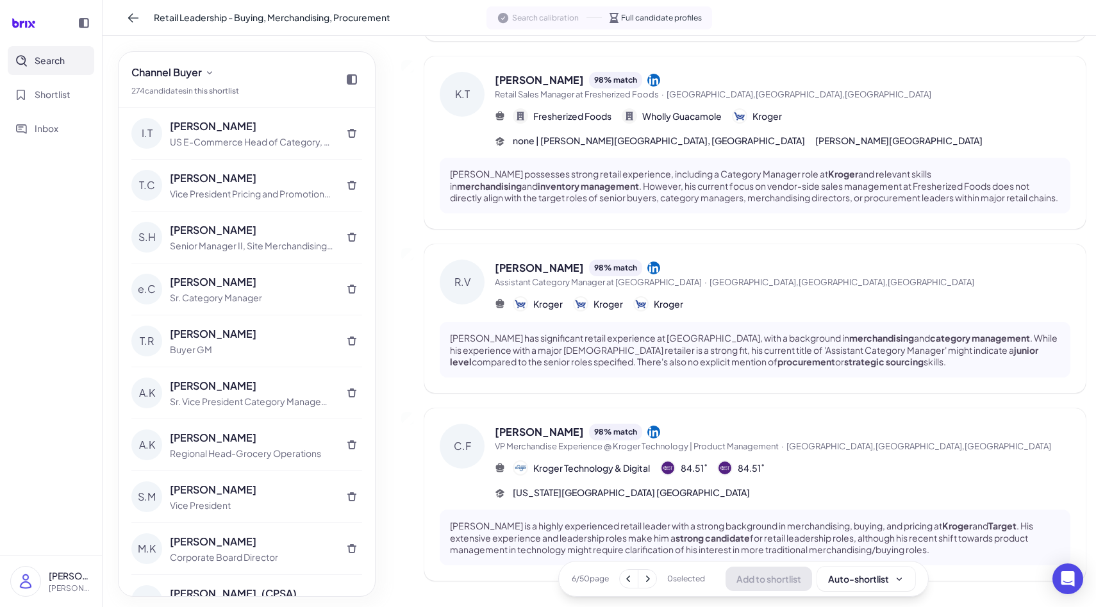
scroll to position [1454, 0]
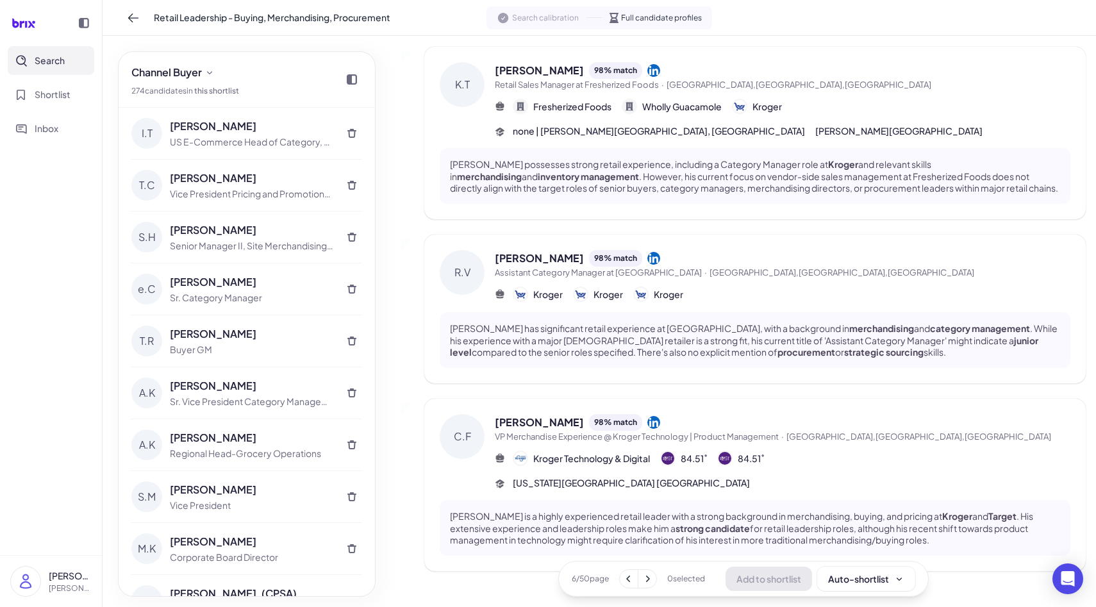
click at [625, 431] on span "VP Merchandise Experience @ Kroger Technology | Product Management · [GEOGRAPHI…" at bounding box center [782, 437] width 575 height 13
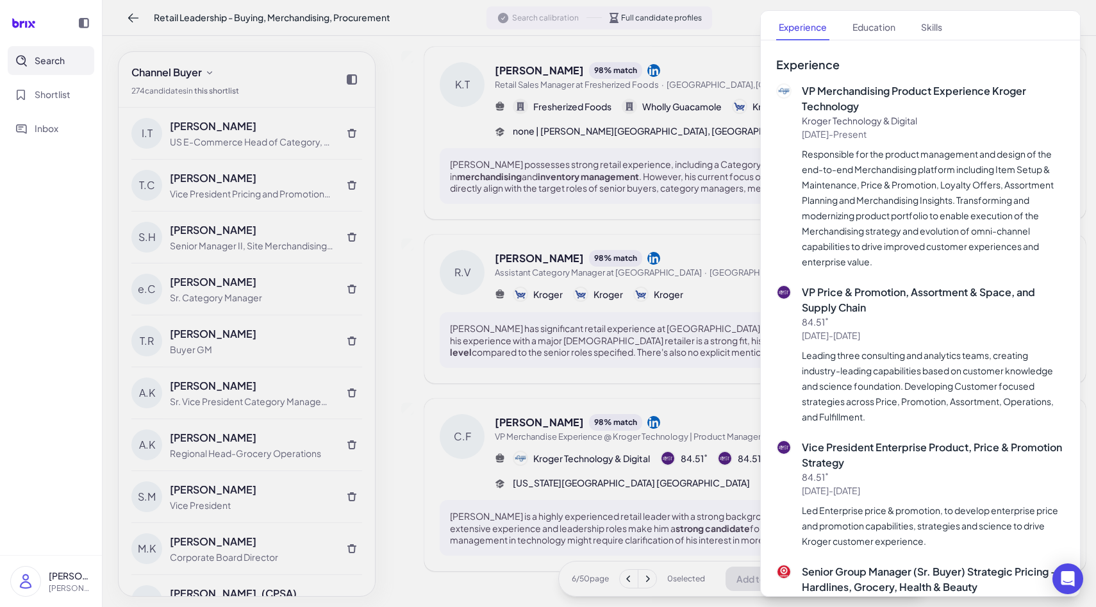
scroll to position [0, 0]
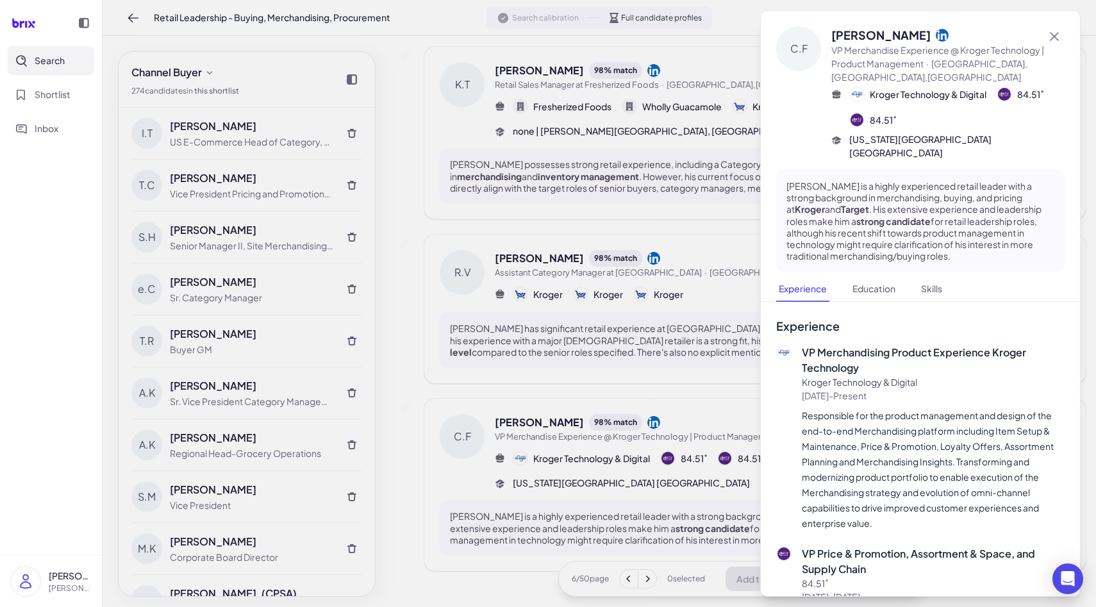
click at [935, 39] on icon at bounding box center [941, 34] width 13 height 13
click at [1053, 36] on icon at bounding box center [1053, 36] width 9 height 9
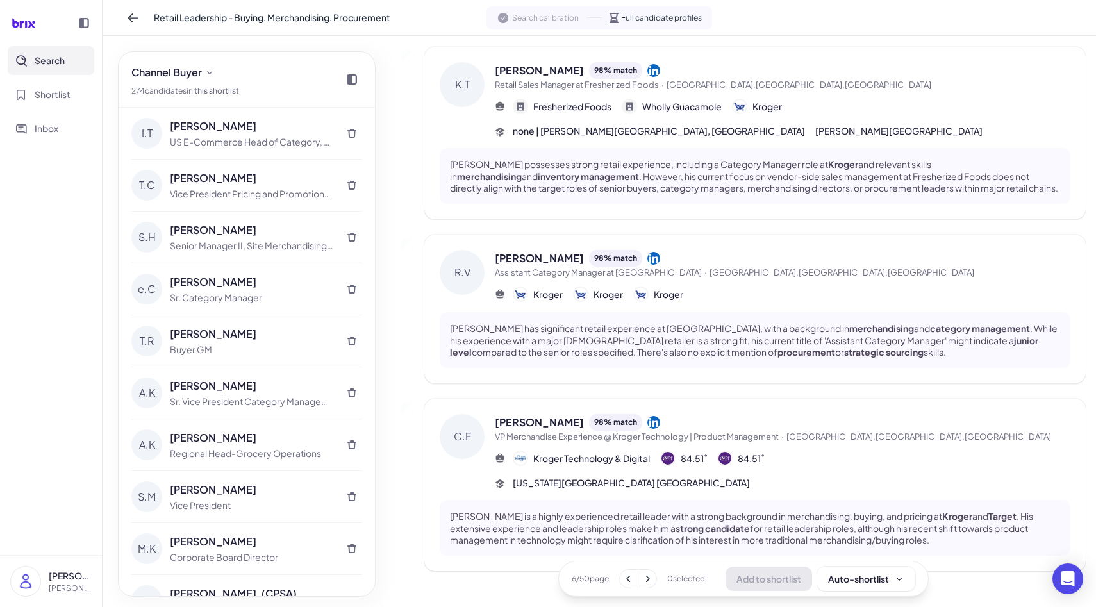
click at [650, 584] on icon at bounding box center [647, 578] width 13 height 13
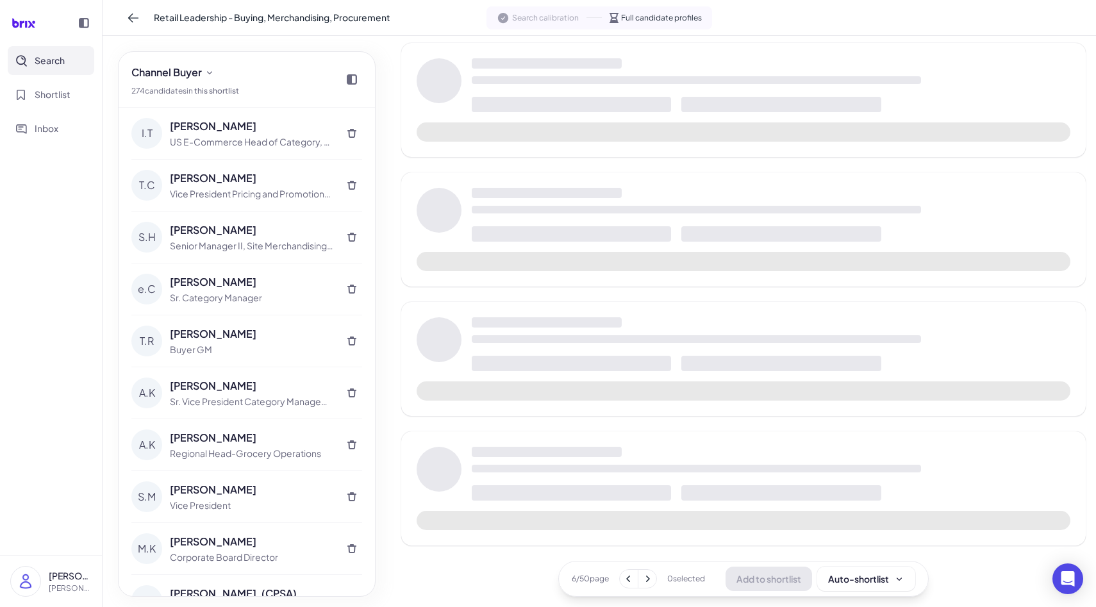
scroll to position [870, 0]
click at [649, 578] on icon at bounding box center [647, 578] width 13 height 13
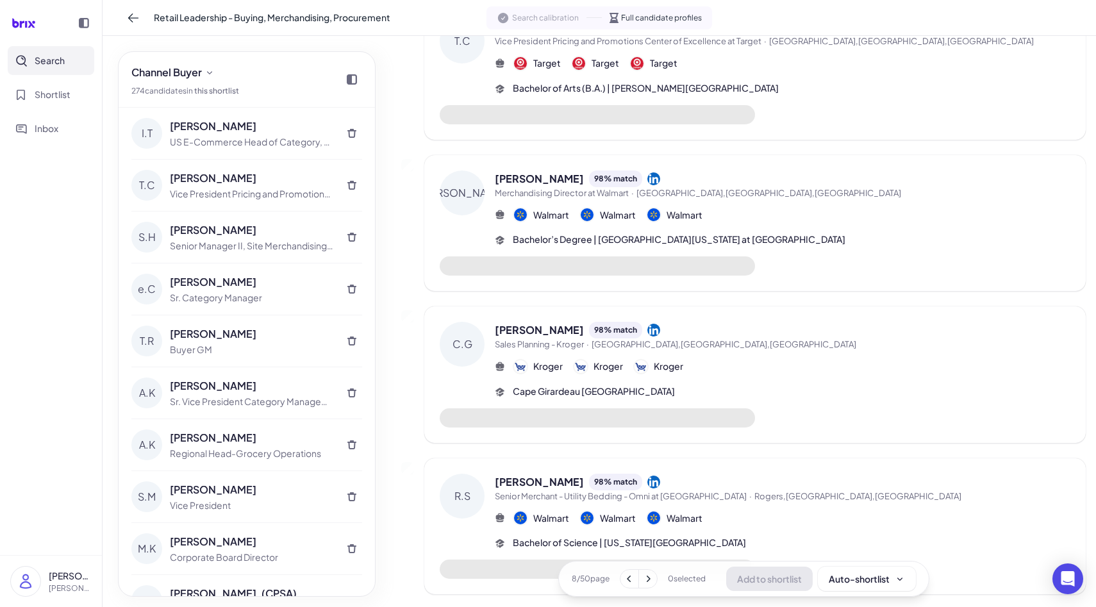
click at [649, 578] on icon at bounding box center [647, 578] width 13 height 13
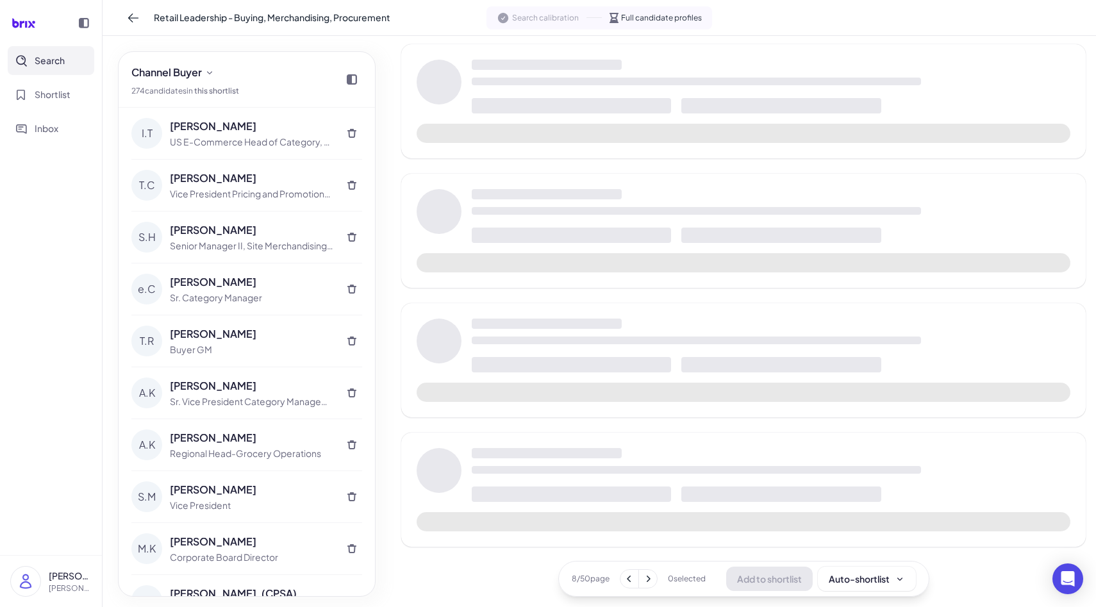
click at [649, 578] on icon at bounding box center [647, 578] width 13 height 13
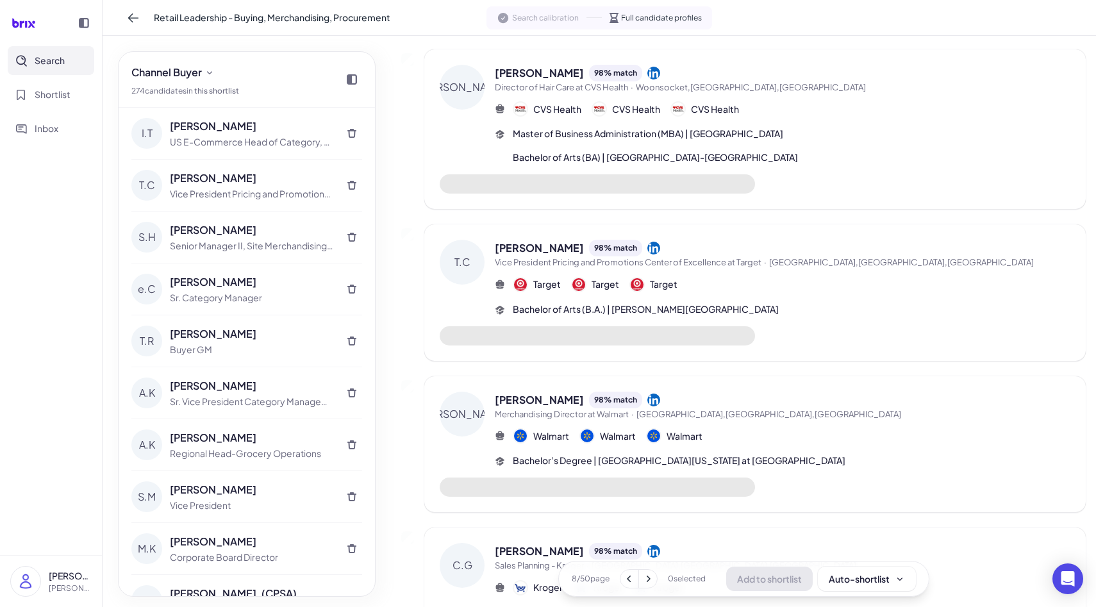
scroll to position [1091, 0]
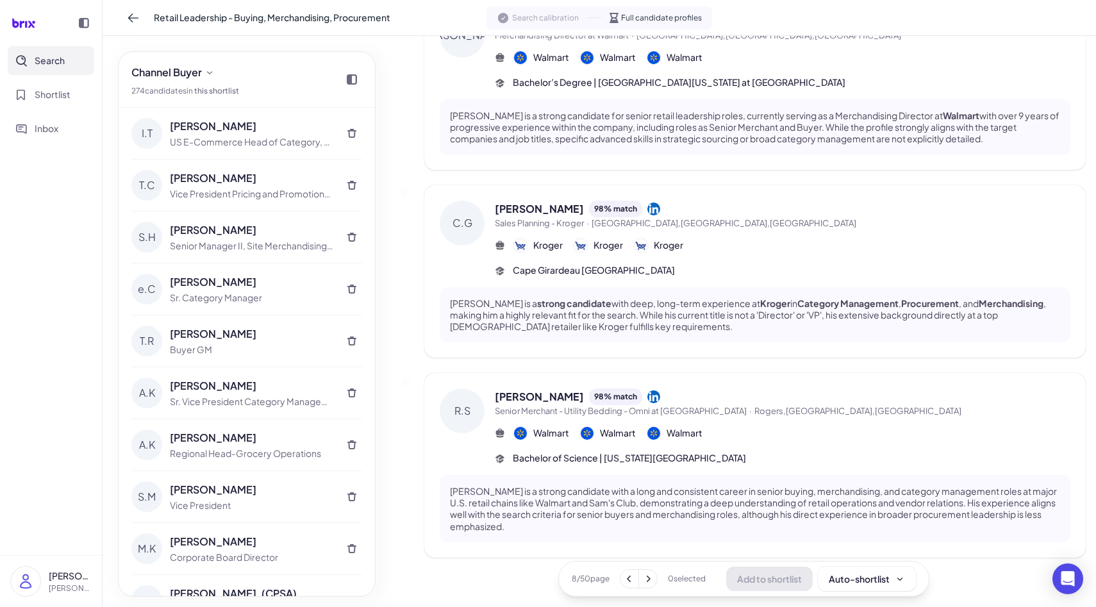
click at [649, 579] on icon at bounding box center [647, 578] width 13 height 13
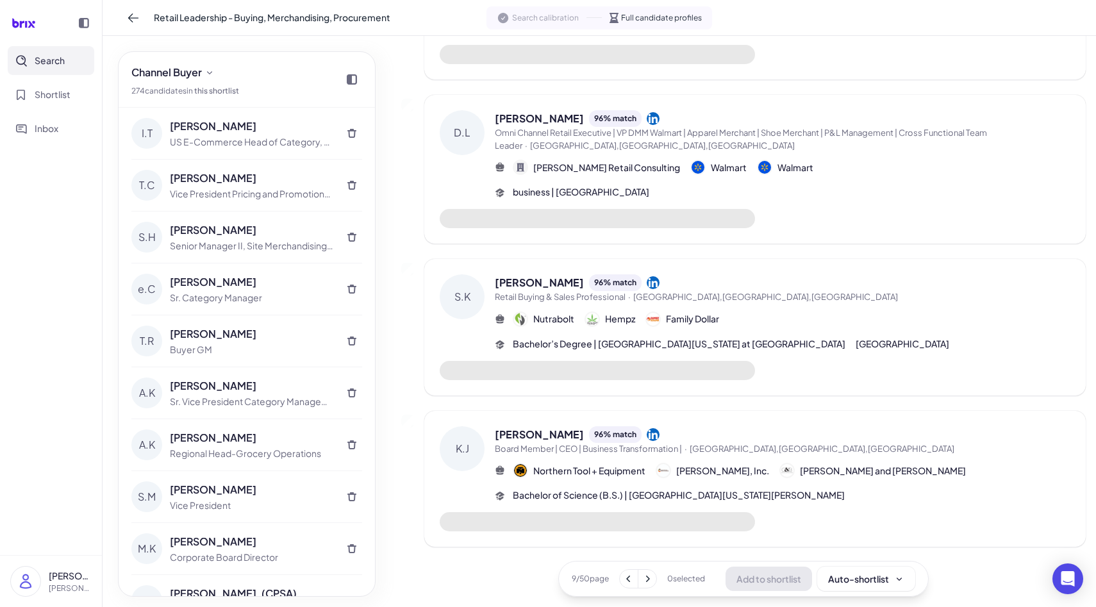
click at [649, 579] on icon at bounding box center [647, 578] width 13 height 13
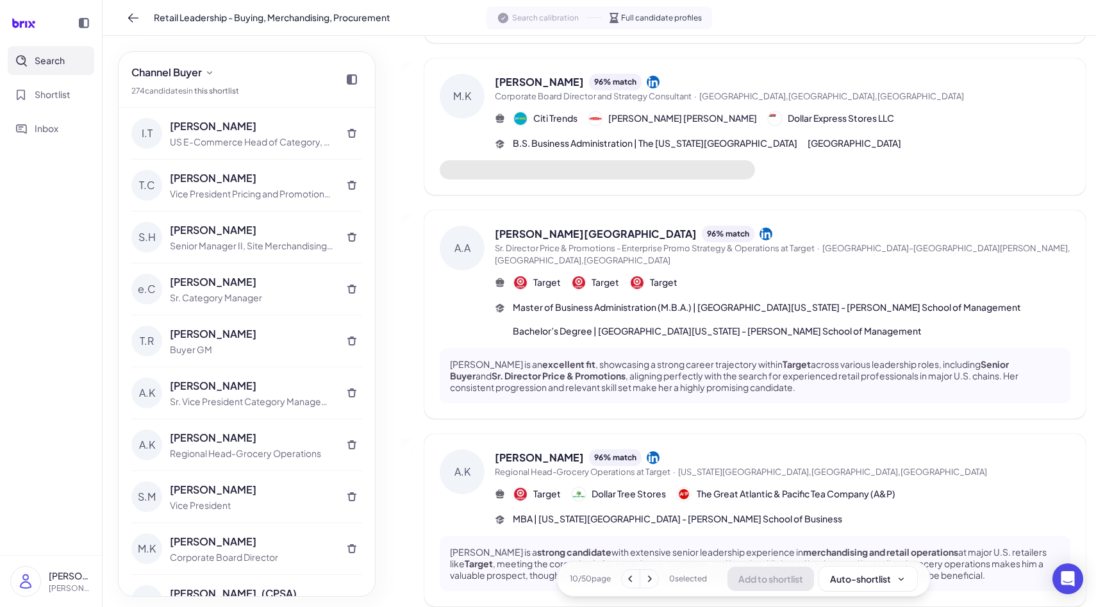
scroll to position [1454, 0]
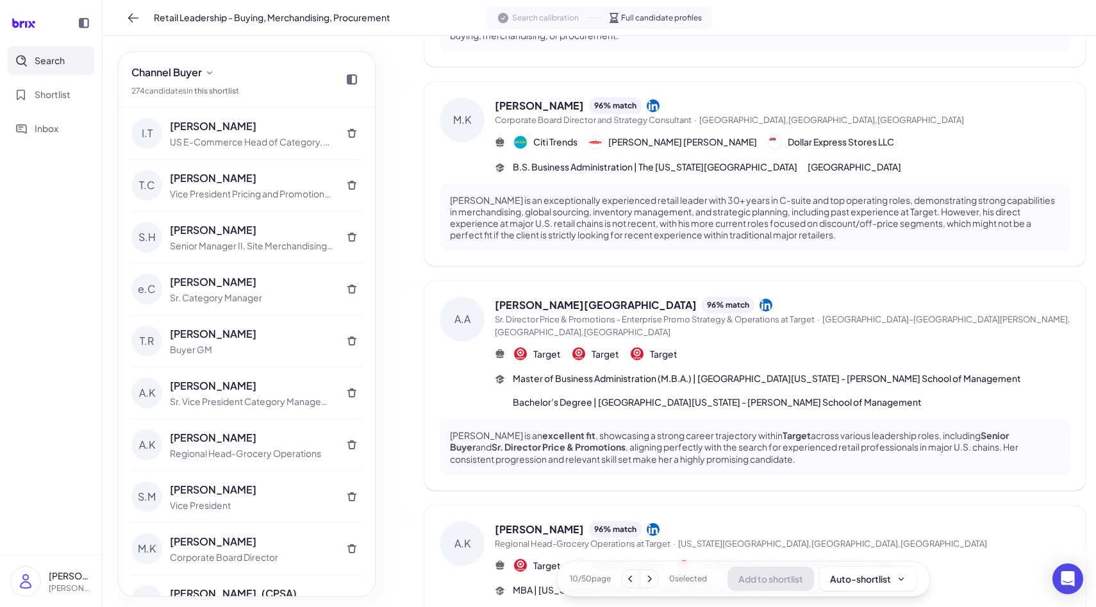
click at [649, 579] on icon at bounding box center [650, 578] width 4 height 6
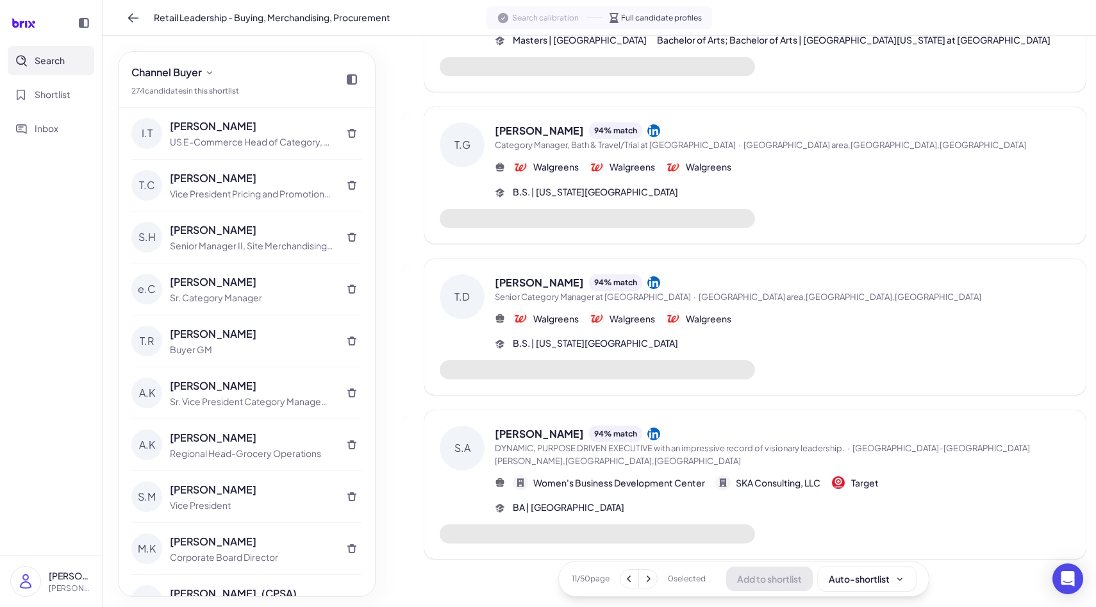
click at [649, 579] on icon at bounding box center [647, 578] width 13 height 13
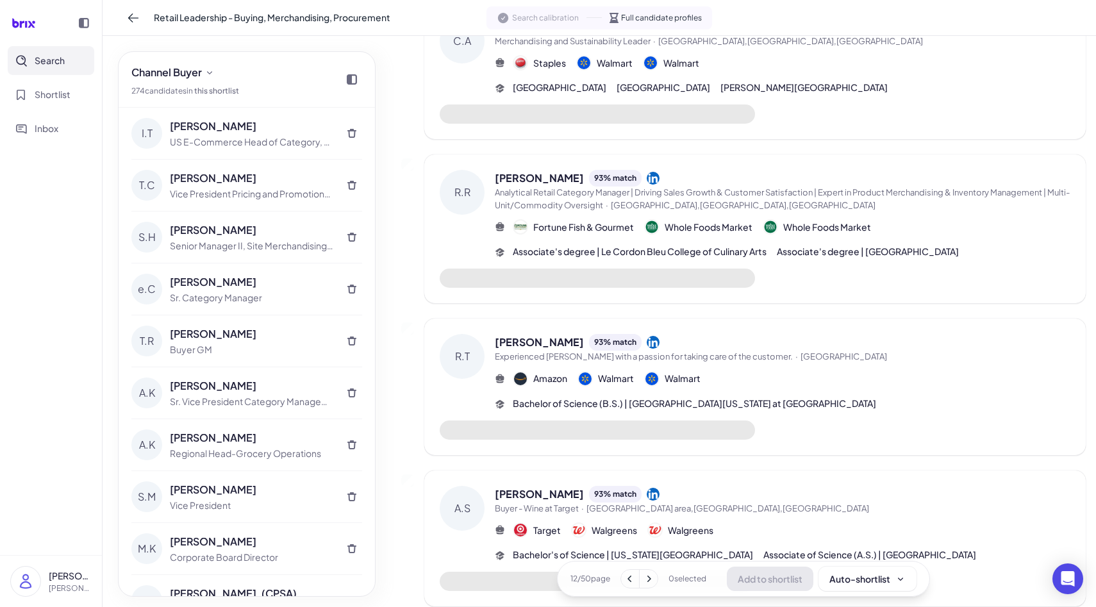
click at [649, 579] on icon at bounding box center [649, 578] width 4 height 6
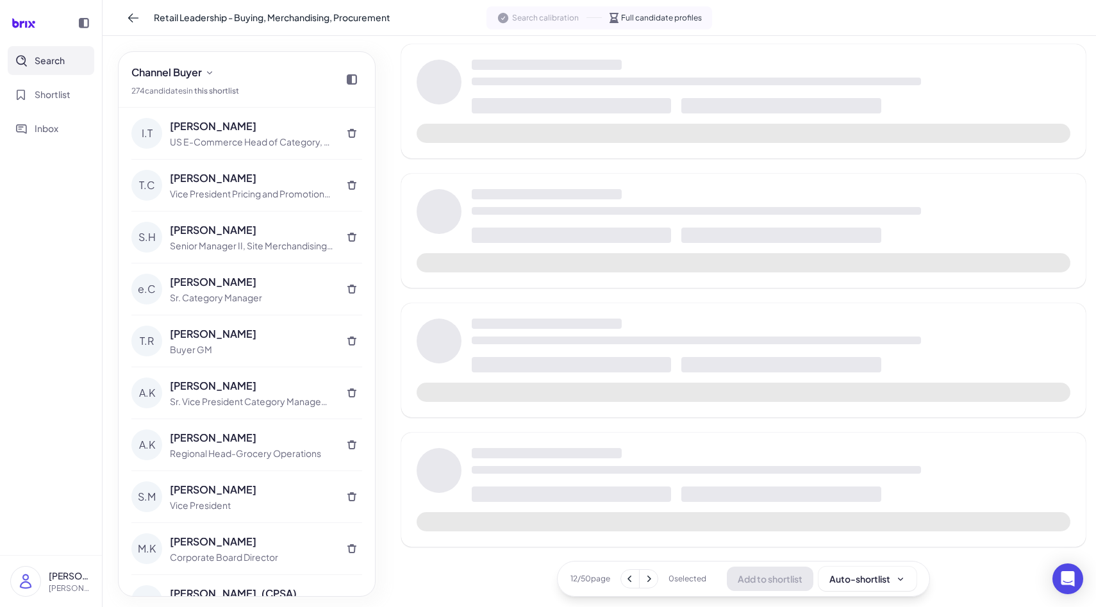
click at [649, 579] on icon at bounding box center [649, 578] width 4 height 6
click at [647, 577] on icon at bounding box center [648, 578] width 13 height 13
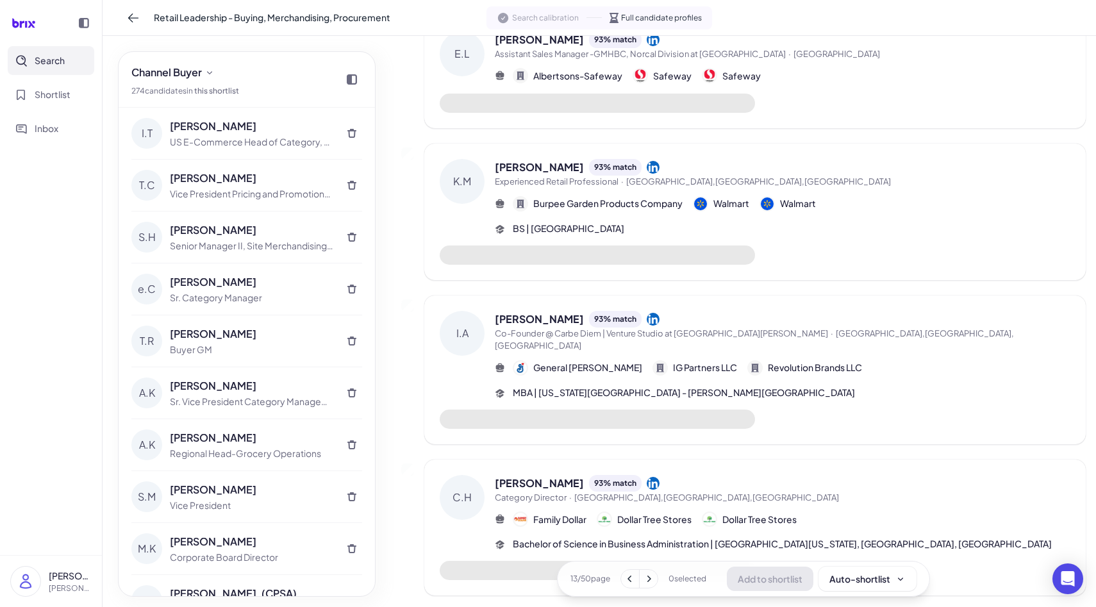
click at [652, 582] on icon at bounding box center [648, 578] width 13 height 13
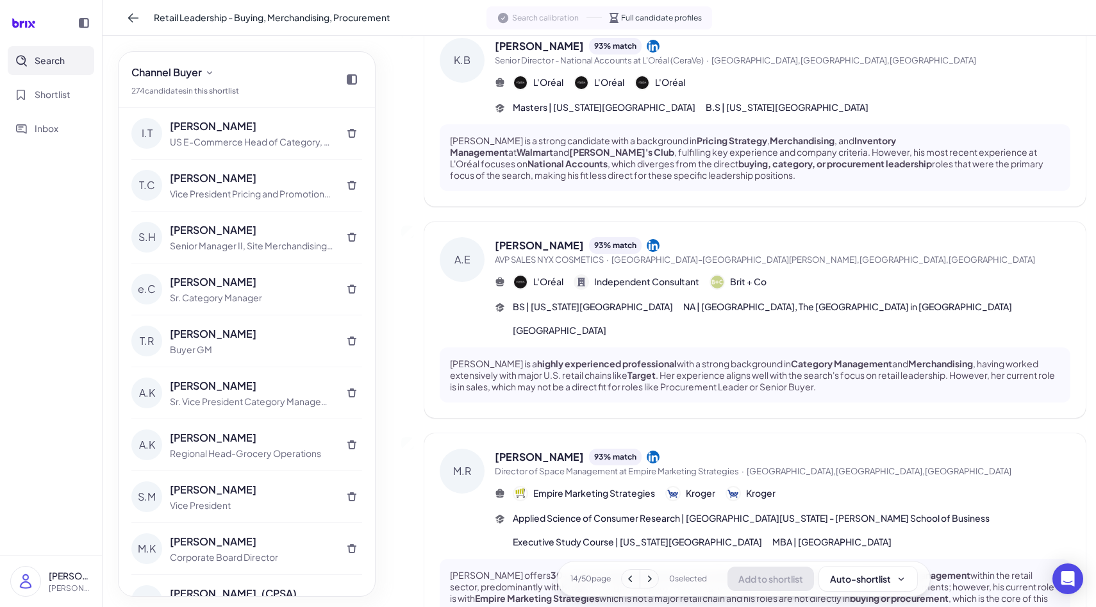
scroll to position [1501, 0]
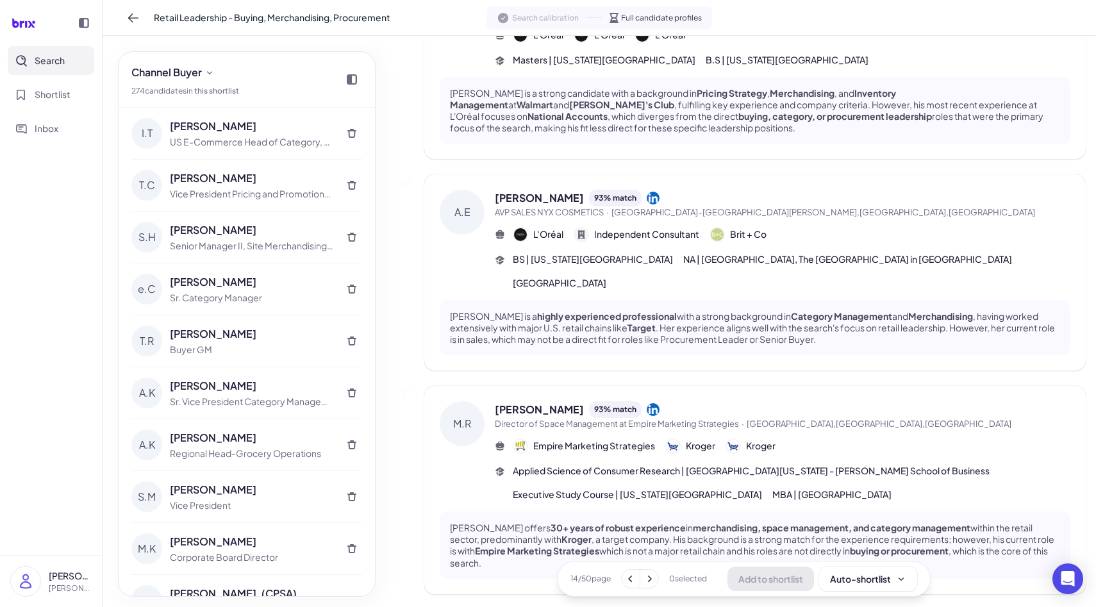
click at [652, 584] on icon at bounding box center [649, 578] width 13 height 13
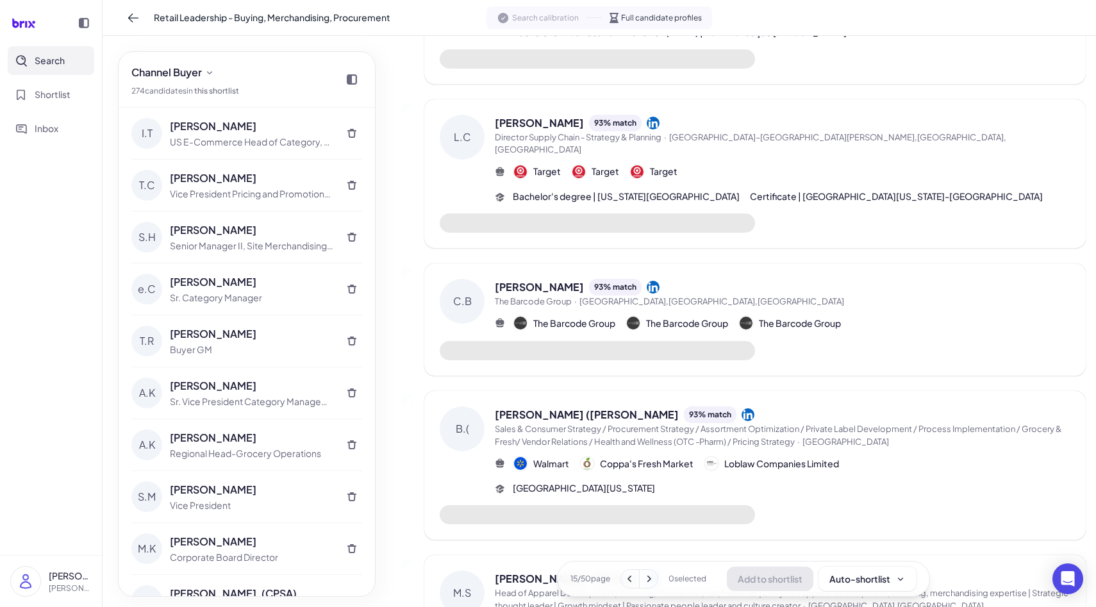
scroll to position [1165, 0]
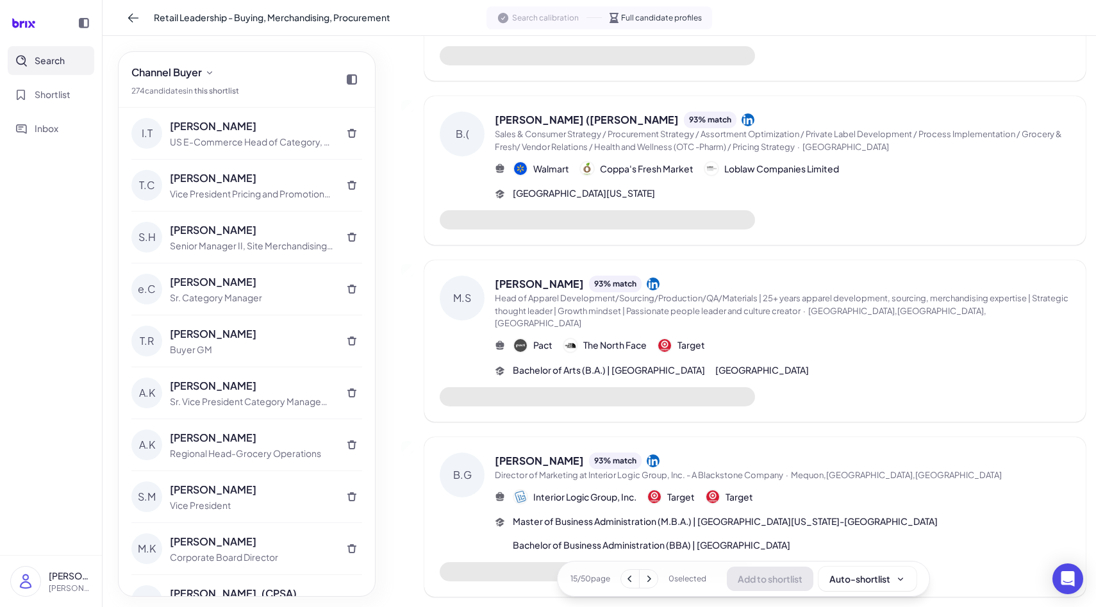
drag, startPoint x: 54, startPoint y: 94, endPoint x: 97, endPoint y: 104, distance: 44.8
click at [54, 94] on span "Shortlist" at bounding box center [53, 94] width 36 height 13
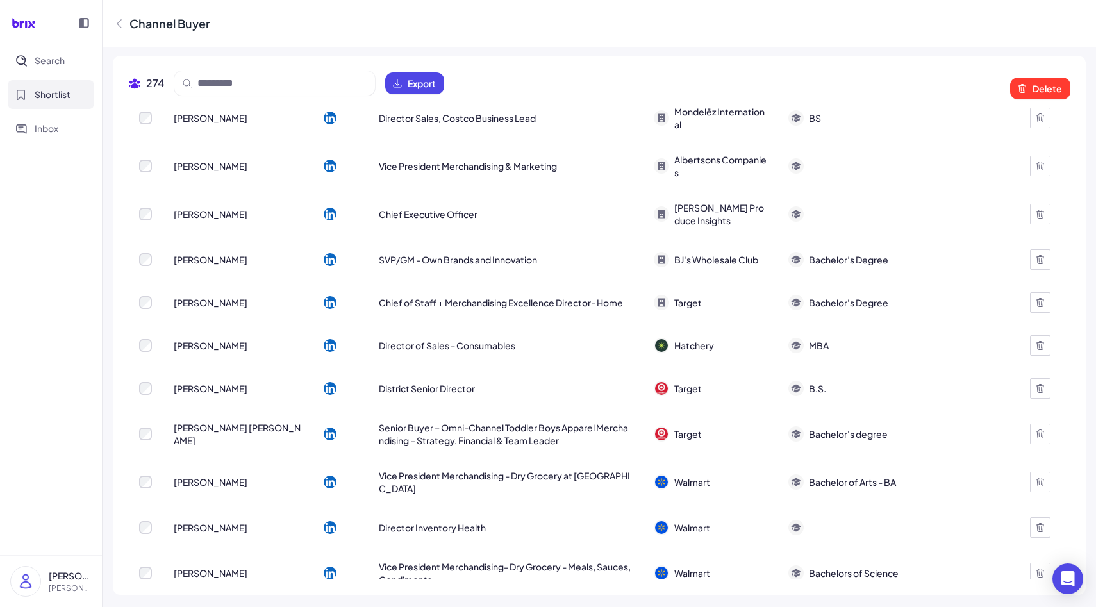
scroll to position [11738, 0]
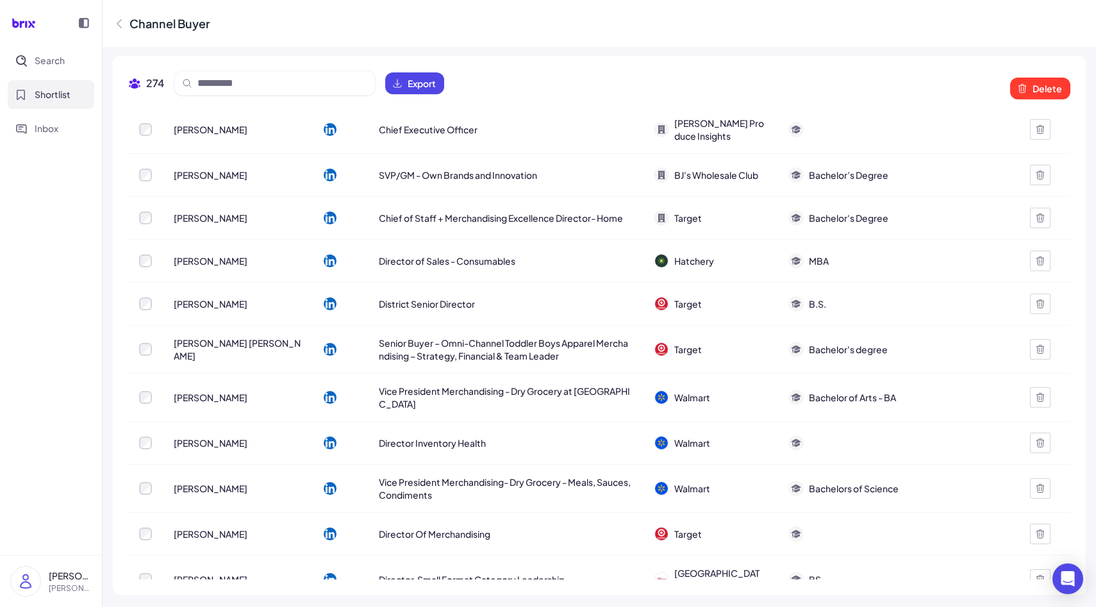
click at [209, 436] on span "[PERSON_NAME]" at bounding box center [211, 442] width 74 height 13
click at [409, 425] on div "Director Inventory Health" at bounding box center [505, 443] width 274 height 36
click at [393, 436] on span "Director Inventory Health" at bounding box center [432, 442] width 107 height 13
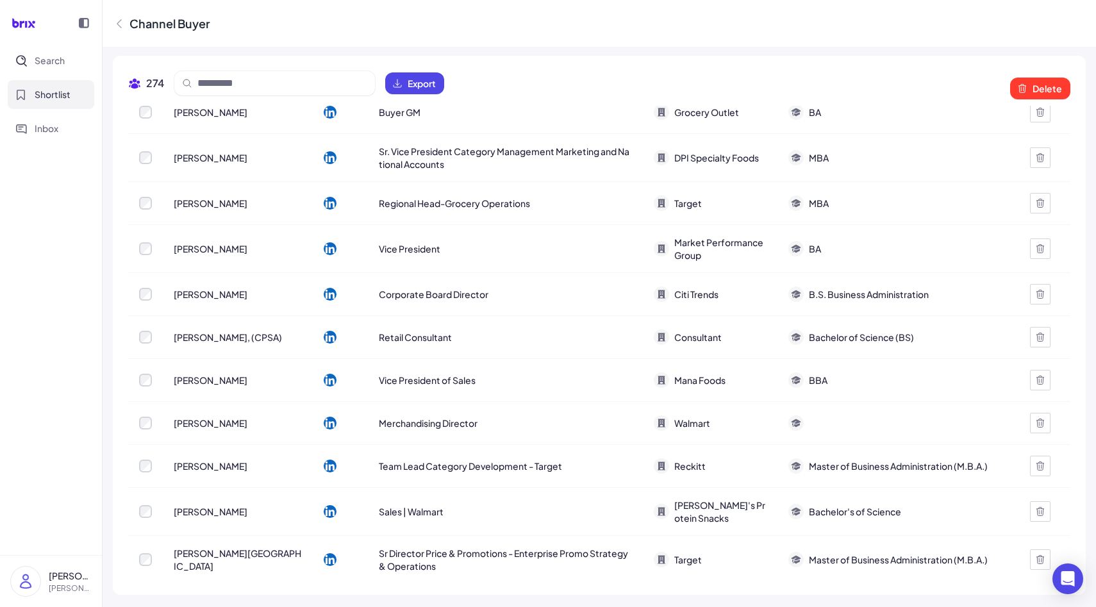
scroll to position [0, 0]
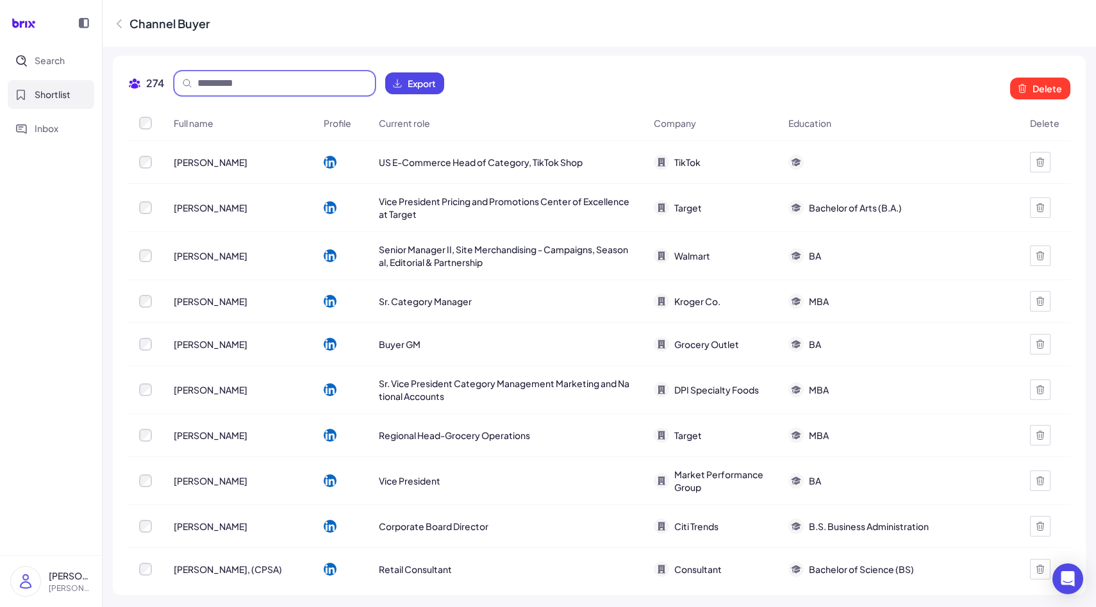
click at [226, 76] on input at bounding box center [282, 83] width 170 height 15
click at [69, 121] on button "Inbox" at bounding box center [51, 128] width 86 height 29
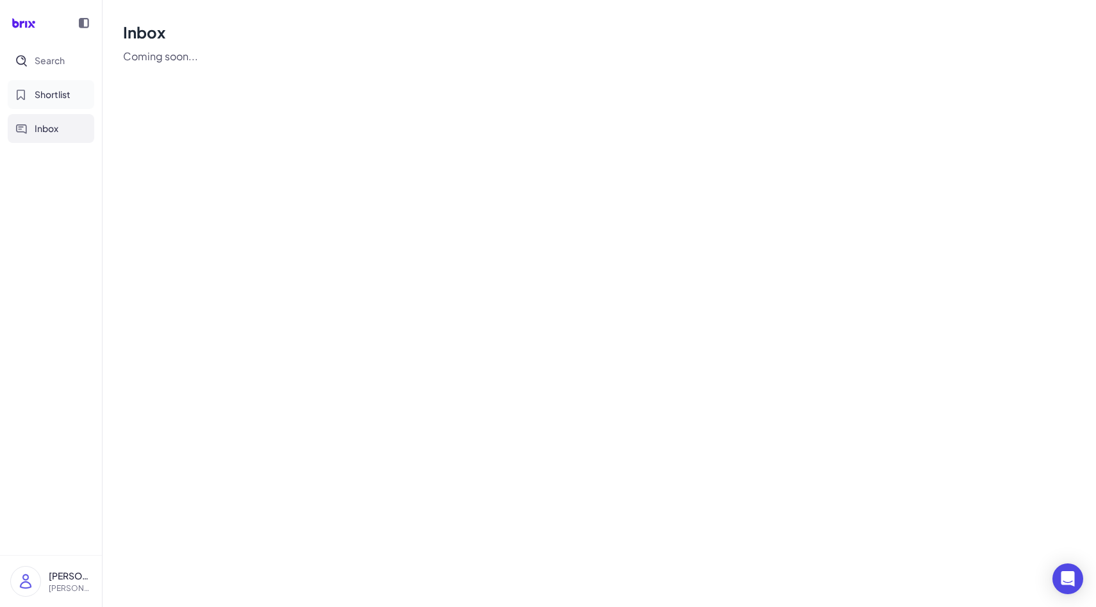
click at [76, 92] on button "Shortlist" at bounding box center [51, 94] width 86 height 29
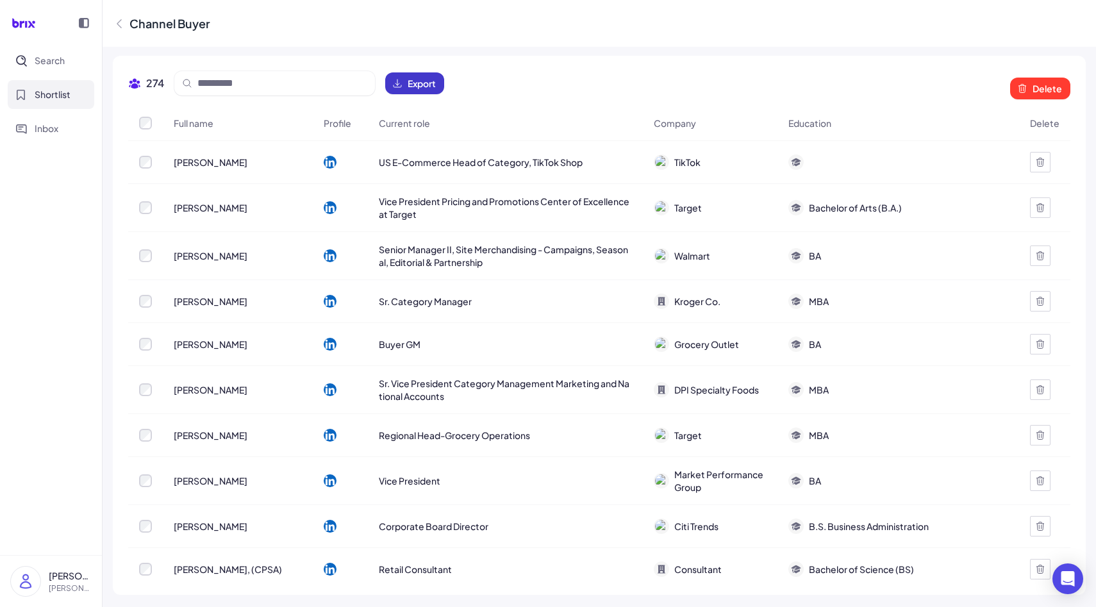
click at [426, 78] on span "Export" at bounding box center [421, 83] width 28 height 13
click at [438, 85] on button "Export" at bounding box center [414, 83] width 59 height 22
